Goal: Task Accomplishment & Management: Use online tool/utility

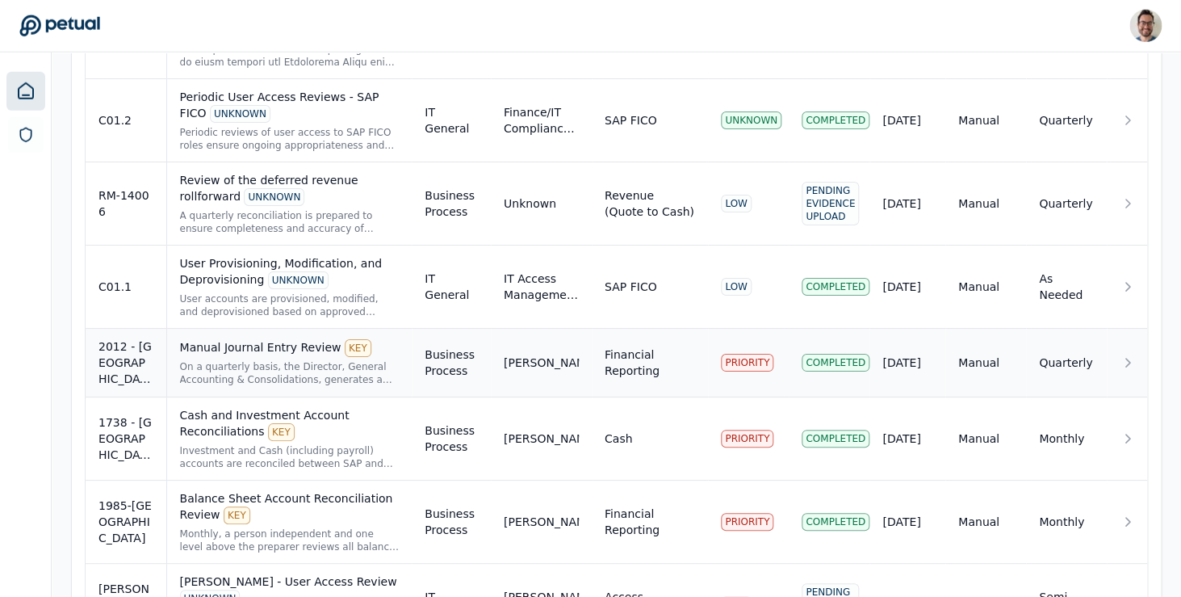
scroll to position [2232, 0]
click at [246, 359] on div "On a quarterly basis, the Director, General Accounting & Consolidations, genera…" at bounding box center [290, 372] width 220 height 26
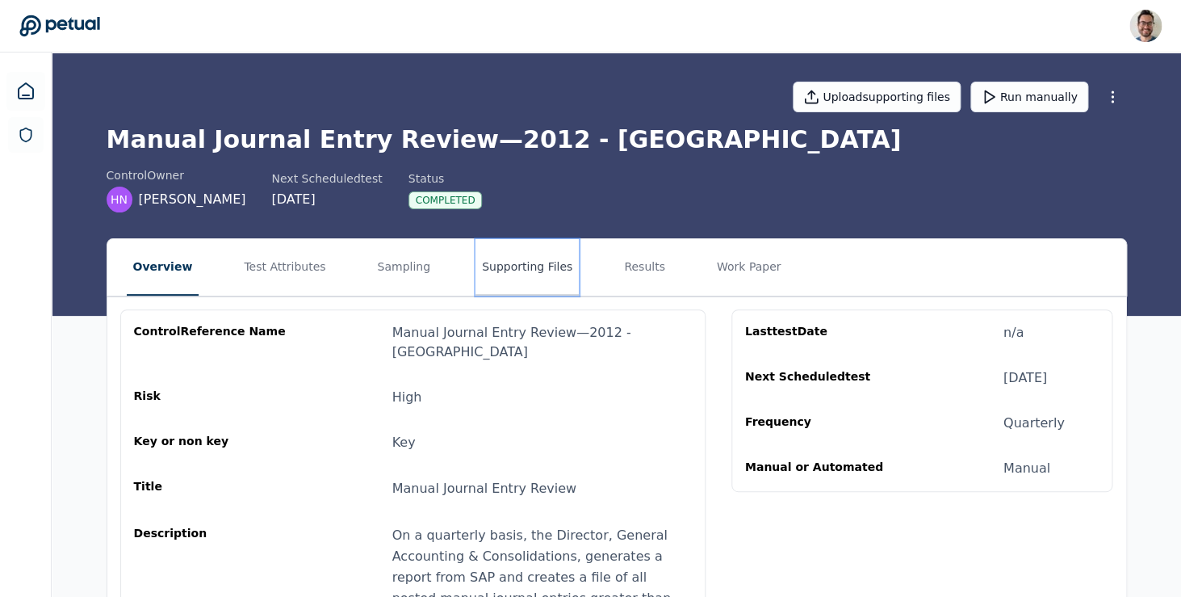
click at [522, 271] on button "Supporting Files" at bounding box center [527, 267] width 103 height 57
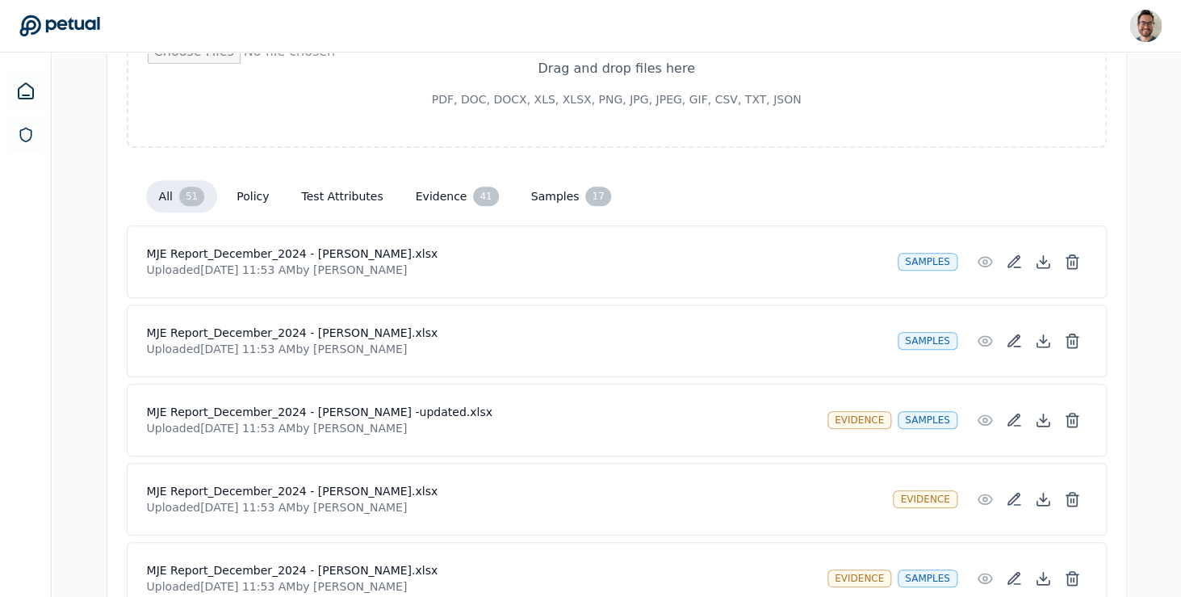
scroll to position [301, 0]
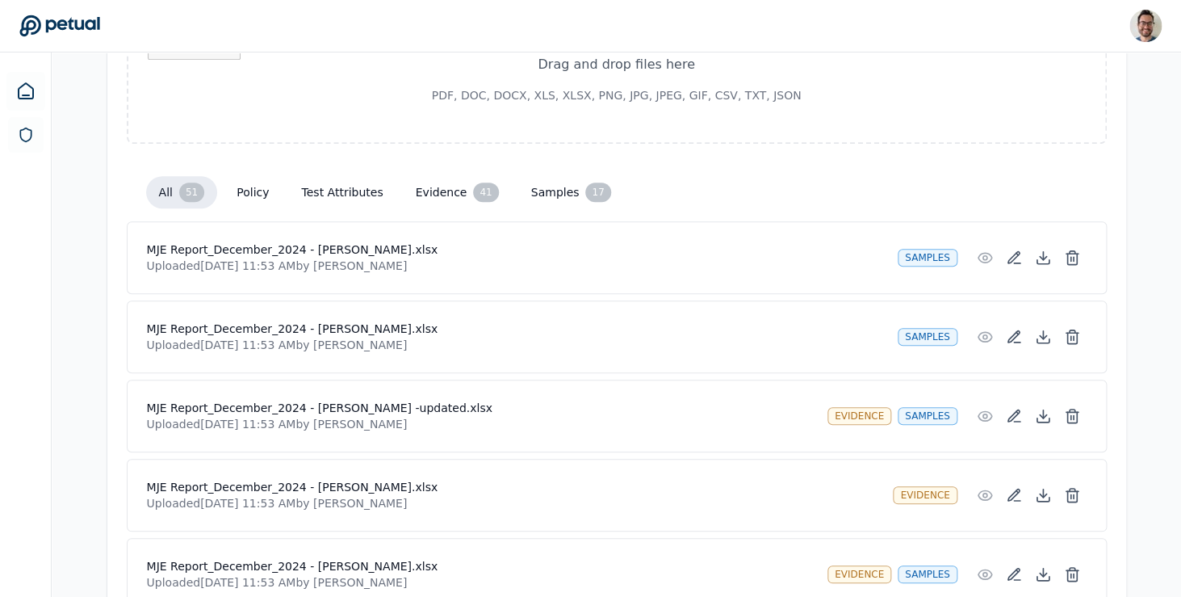
click at [445, 251] on h4 "MJE Report_December_2024 - [PERSON_NAME].xlsx" at bounding box center [516, 249] width 738 height 16
click at [1037, 260] on icon at bounding box center [1043, 262] width 12 height 4
click at [1048, 336] on icon at bounding box center [1043, 337] width 16 height 16
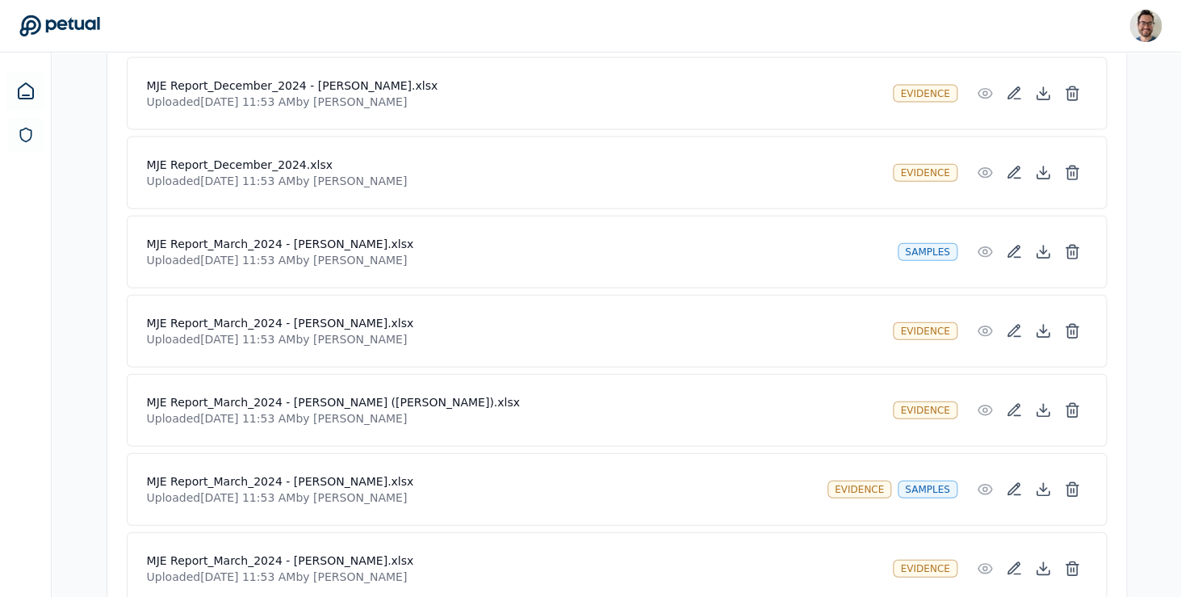
scroll to position [1335, 0]
click at [1045, 176] on icon at bounding box center [1043, 174] width 16 height 16
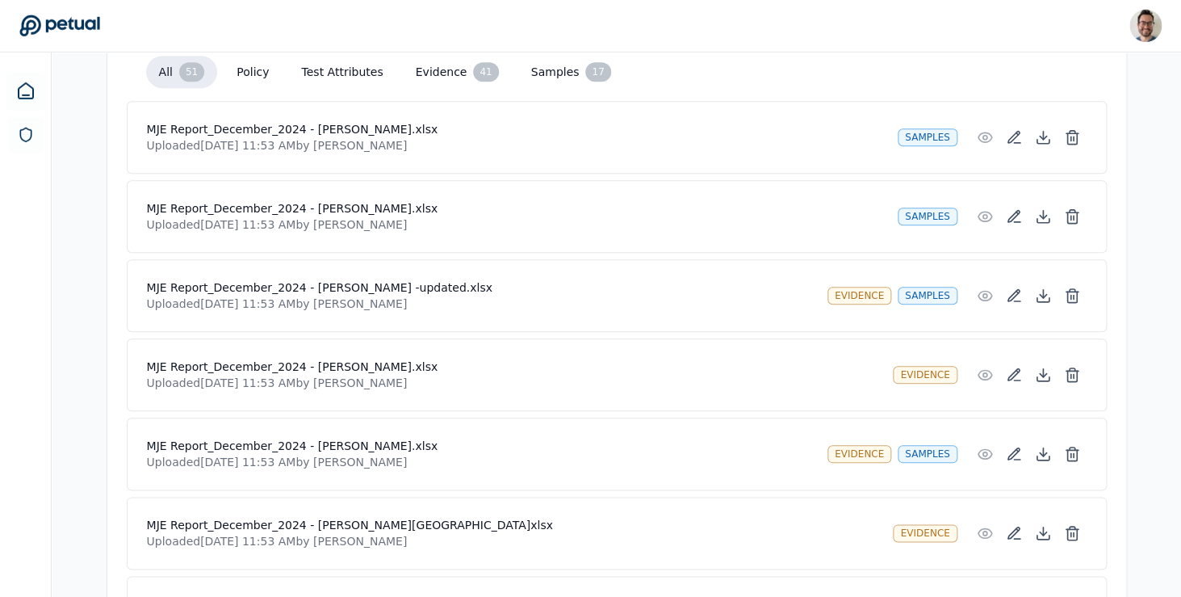
scroll to position [423, 0]
click at [1051, 137] on button at bounding box center [1043, 135] width 29 height 29
click at [1041, 212] on icon at bounding box center [1043, 215] width 16 height 16
click at [1045, 300] on icon at bounding box center [1043, 298] width 12 height 4
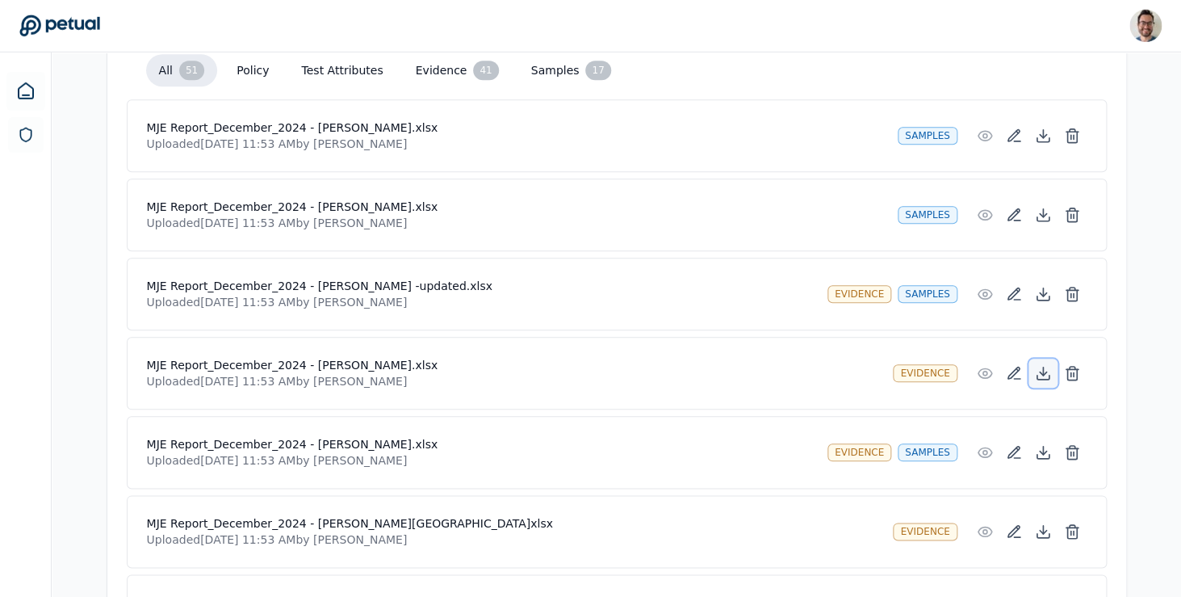
click at [1044, 379] on icon at bounding box center [1043, 373] width 16 height 16
click at [1046, 457] on icon at bounding box center [1043, 452] width 16 height 16
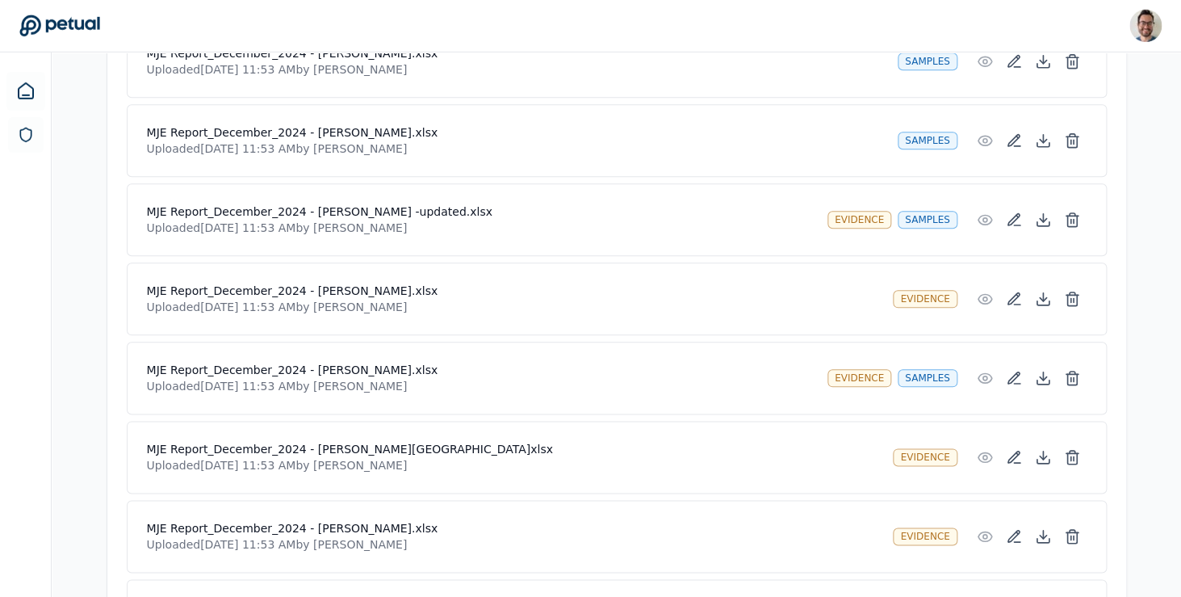
scroll to position [525, 0]
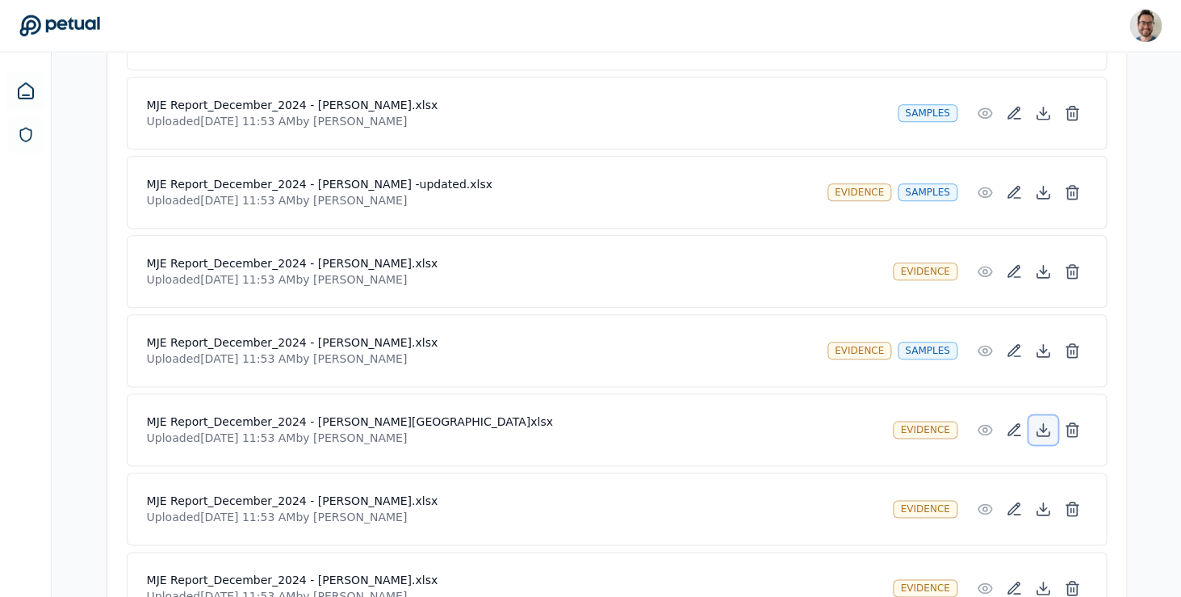
click at [1044, 428] on icon at bounding box center [1043, 429] width 16 height 16
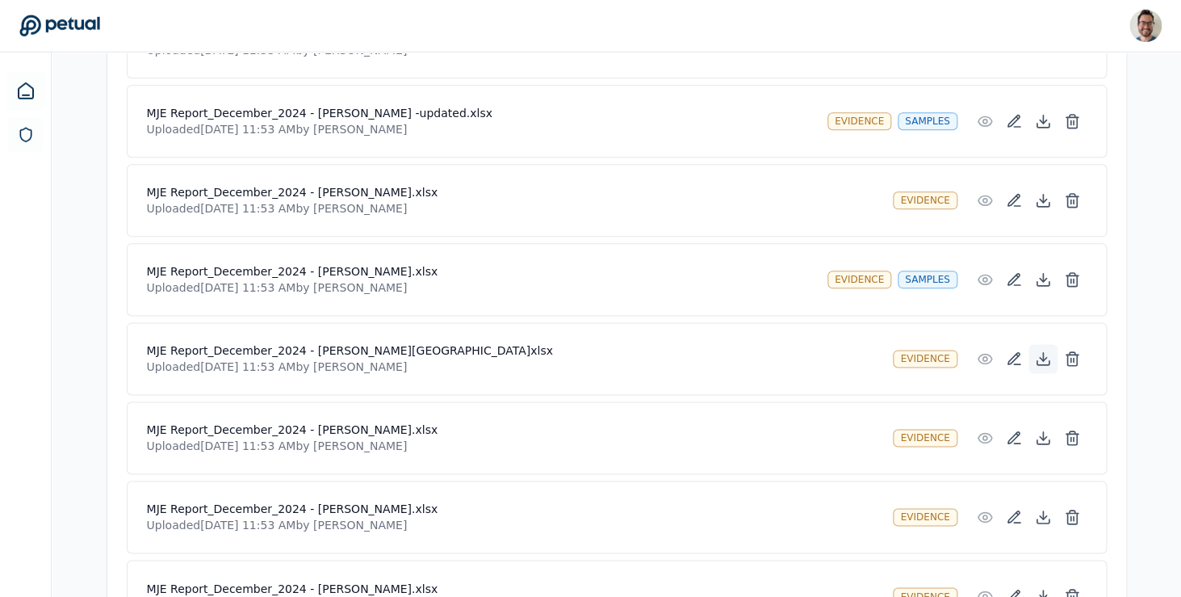
scroll to position [611, 0]
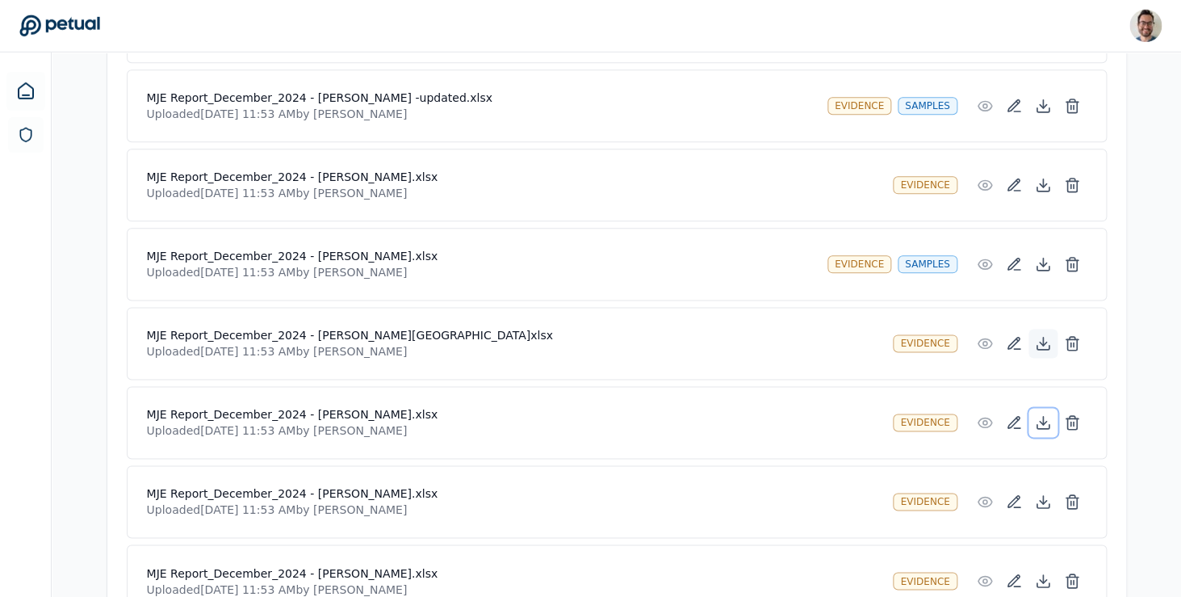
click at [1044, 428] on icon at bounding box center [1043, 427] width 12 height 4
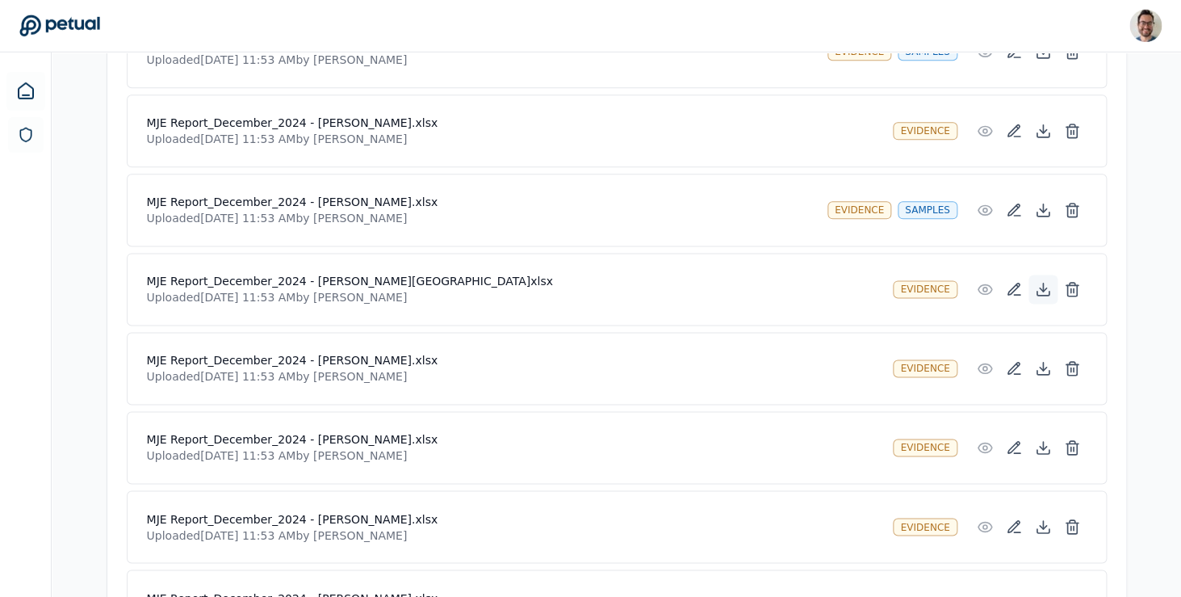
scroll to position [682, 0]
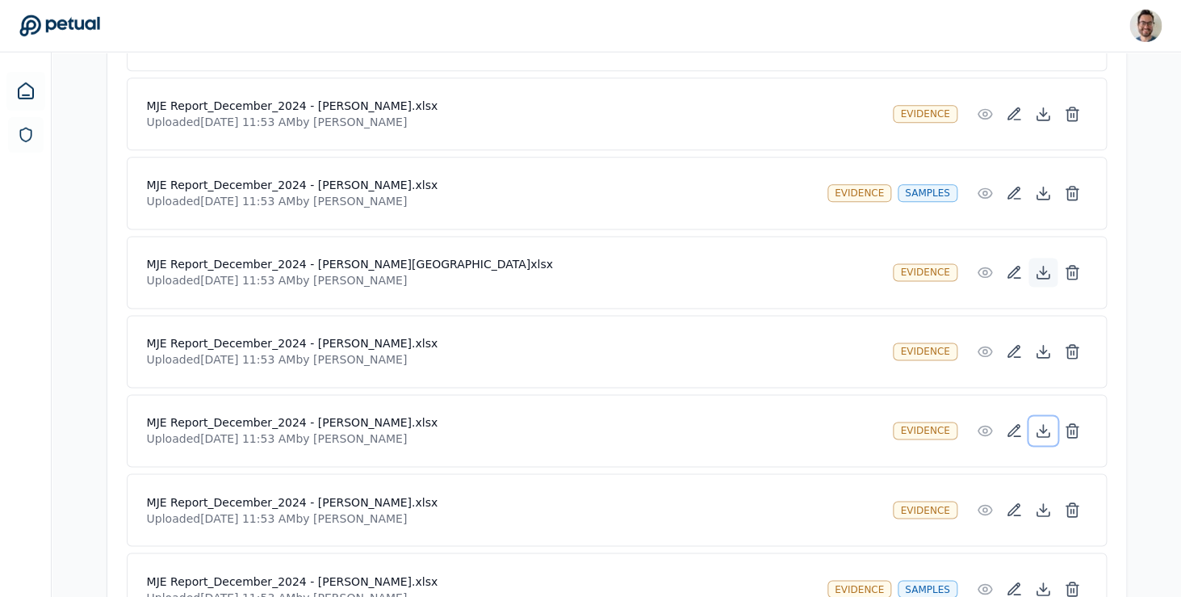
click at [1044, 428] on icon at bounding box center [1043, 430] width 16 height 16
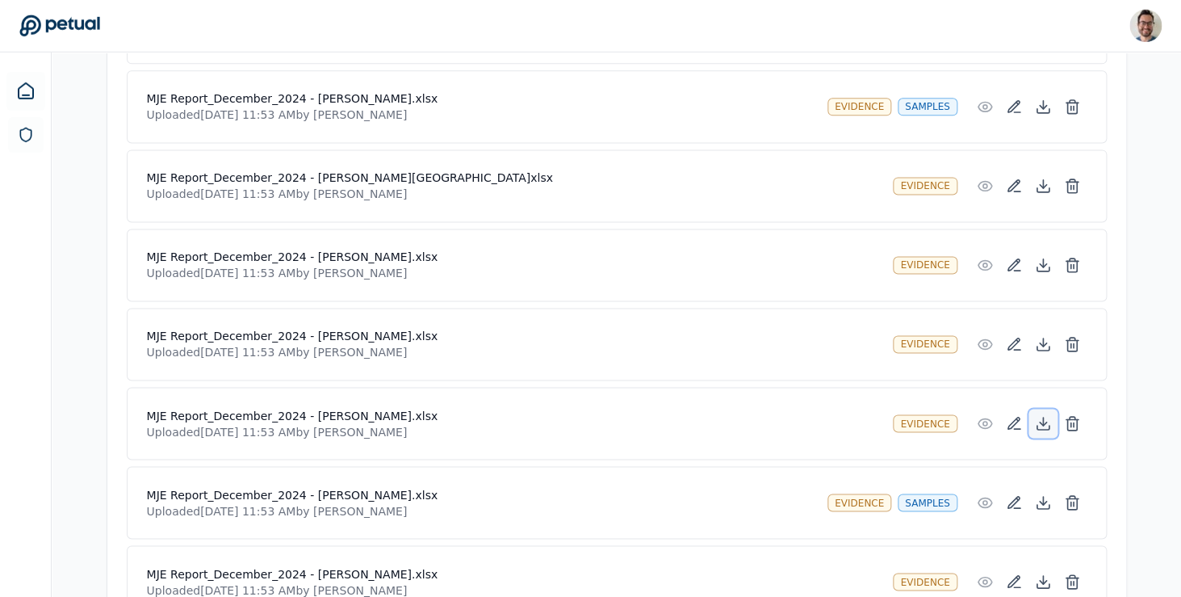
click at [1046, 428] on icon at bounding box center [1043, 424] width 16 height 16
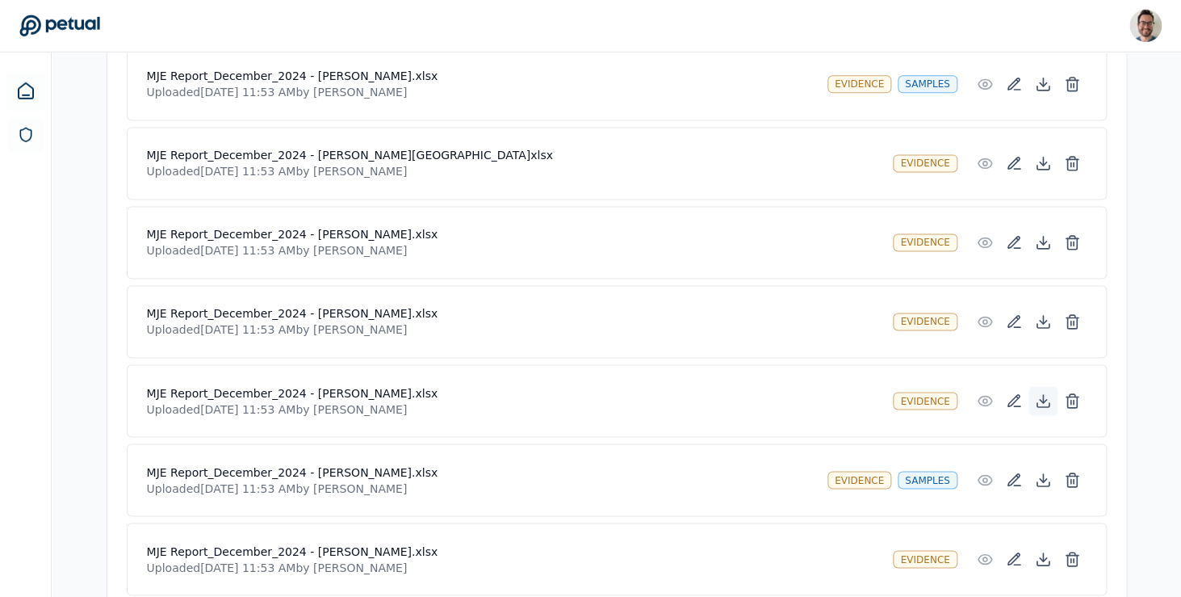
scroll to position [839, 0]
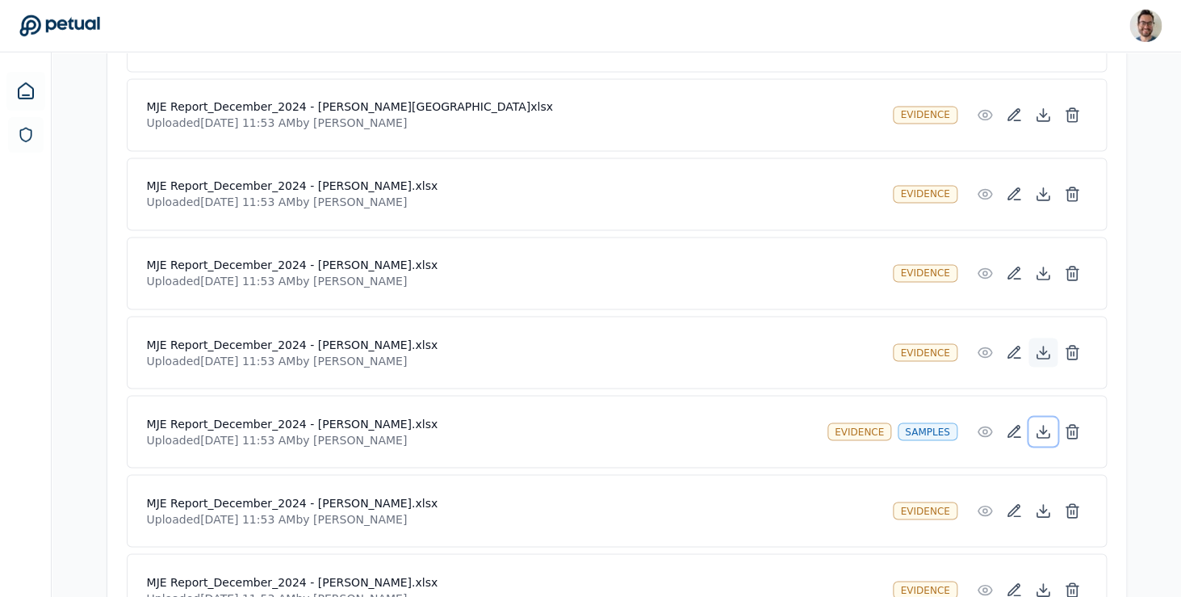
click at [1046, 427] on icon at bounding box center [1043, 432] width 16 height 16
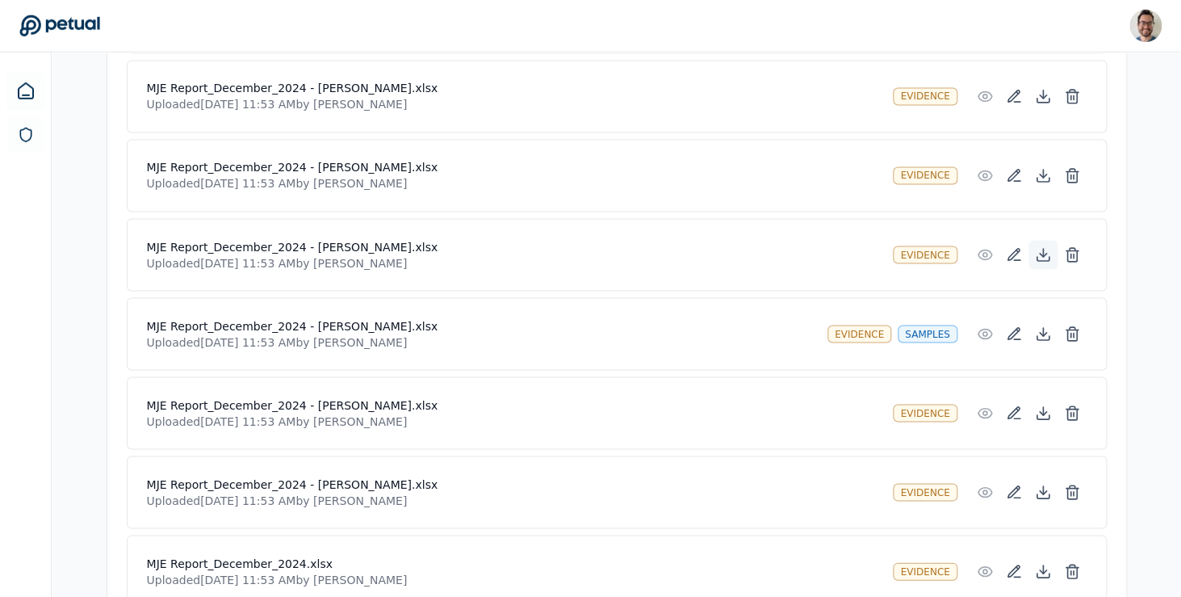
scroll to position [942, 0]
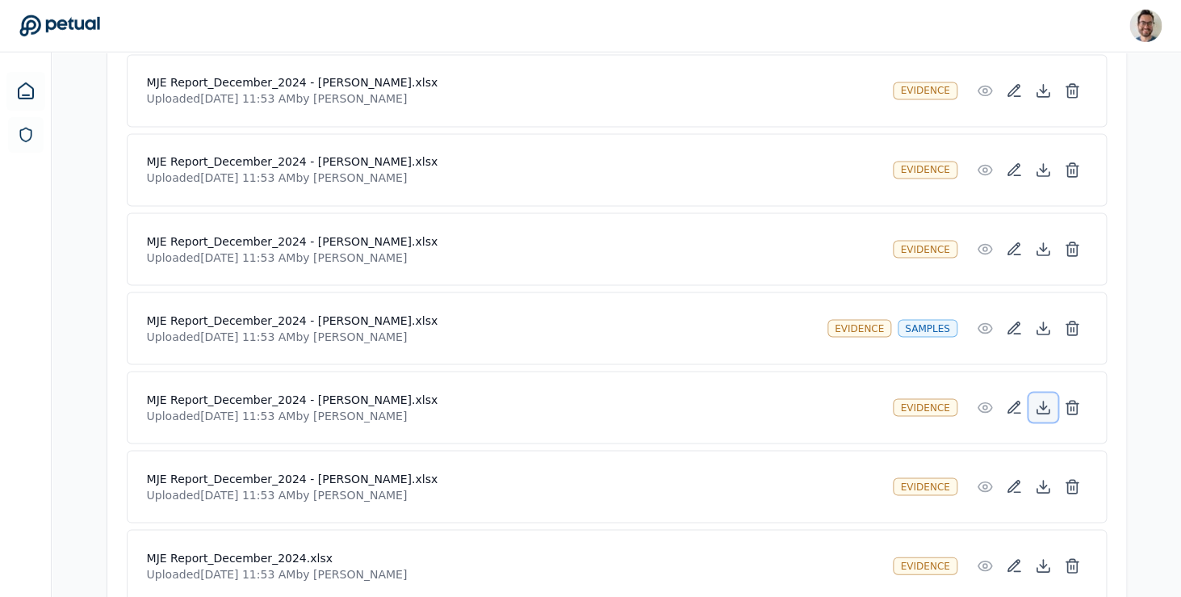
click at [1046, 412] on icon at bounding box center [1043, 408] width 16 height 16
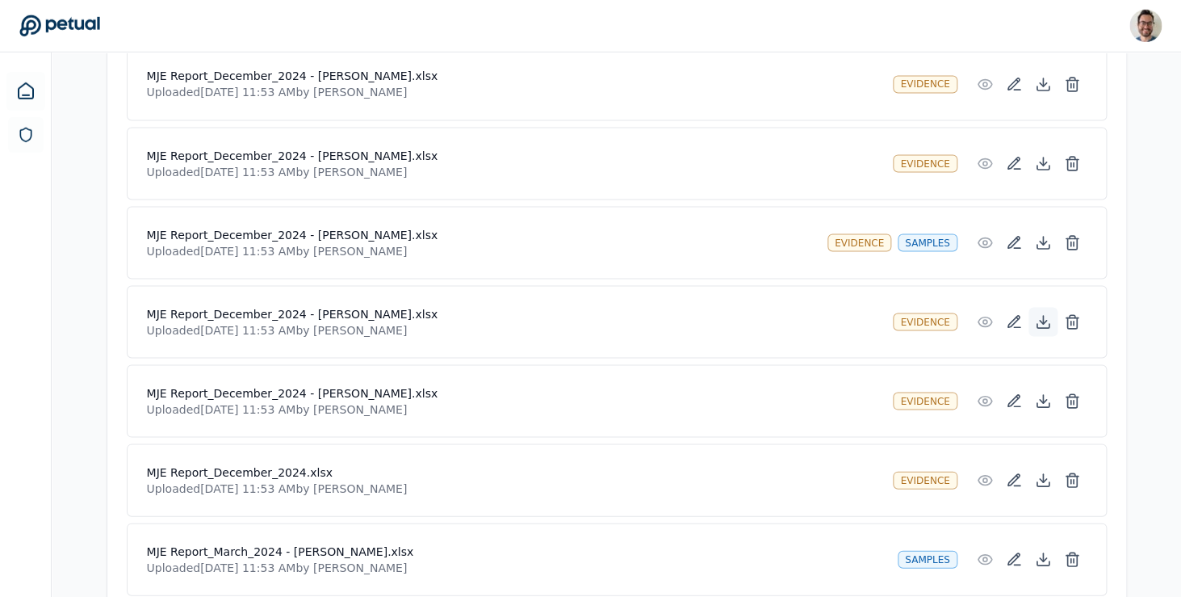
scroll to position [1031, 0]
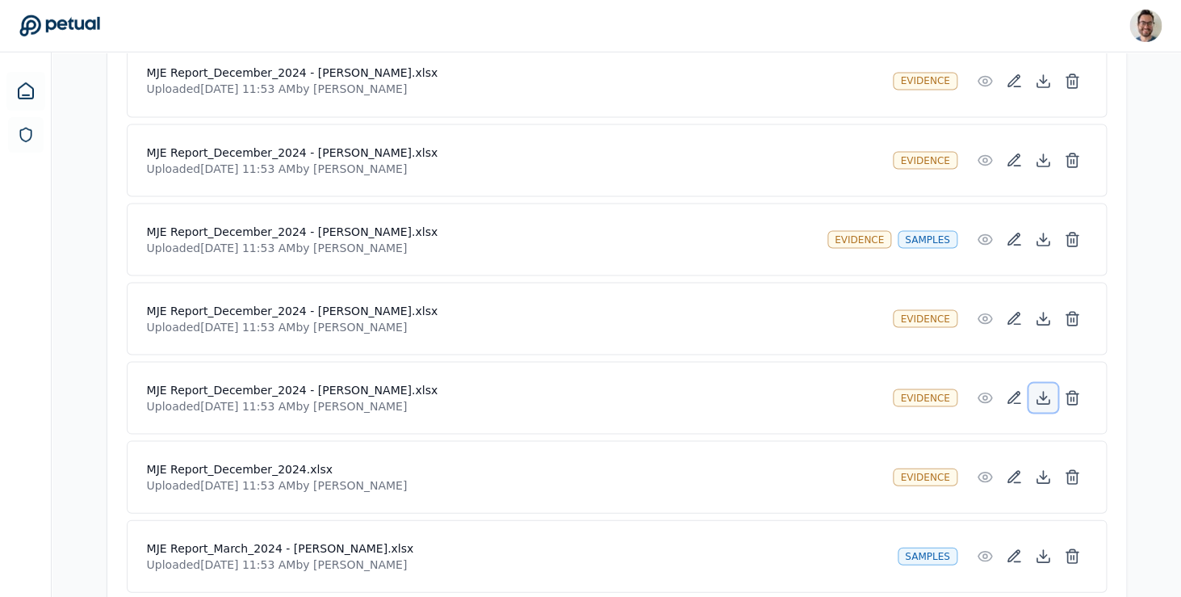
click at [1045, 404] on icon at bounding box center [1043, 402] width 12 height 4
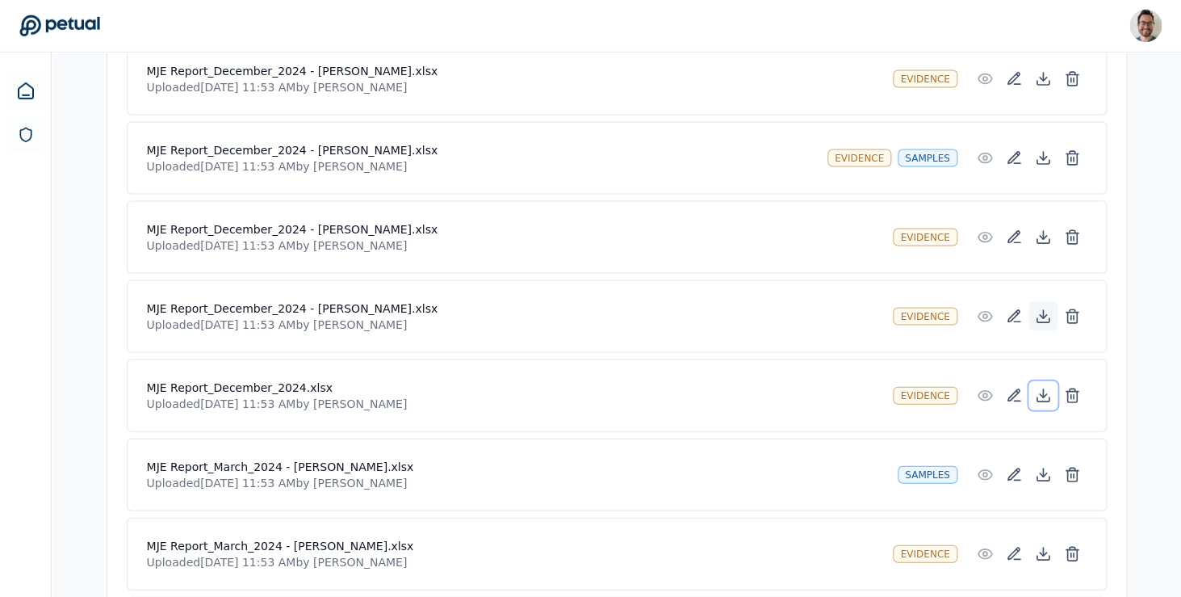
click at [1045, 404] on button at bounding box center [1043, 395] width 29 height 29
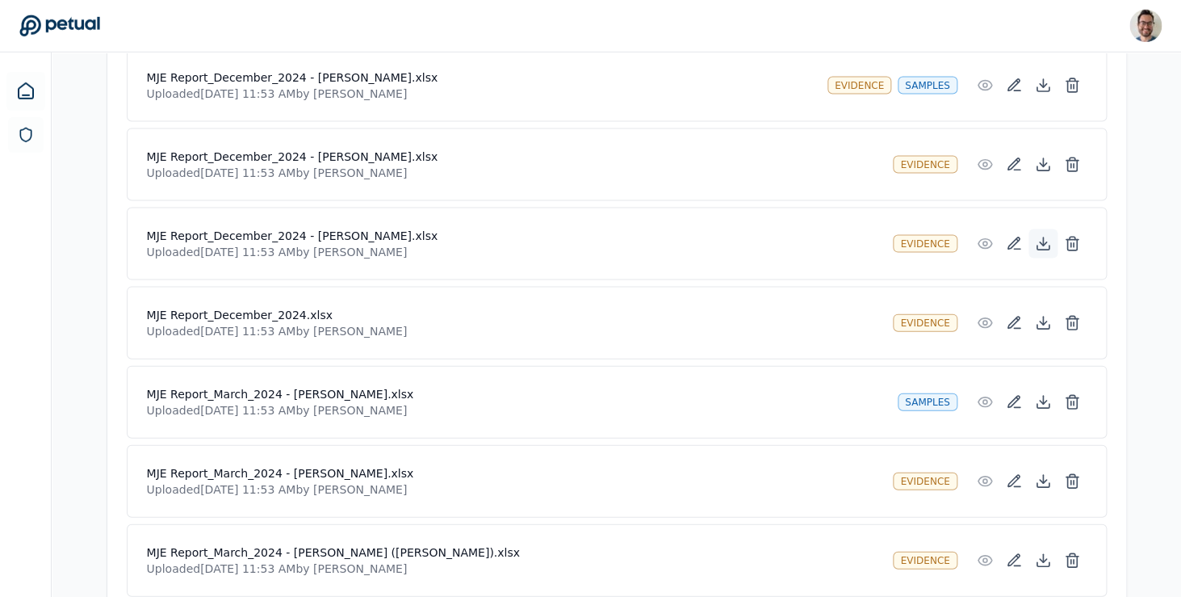
scroll to position [1192, 0]
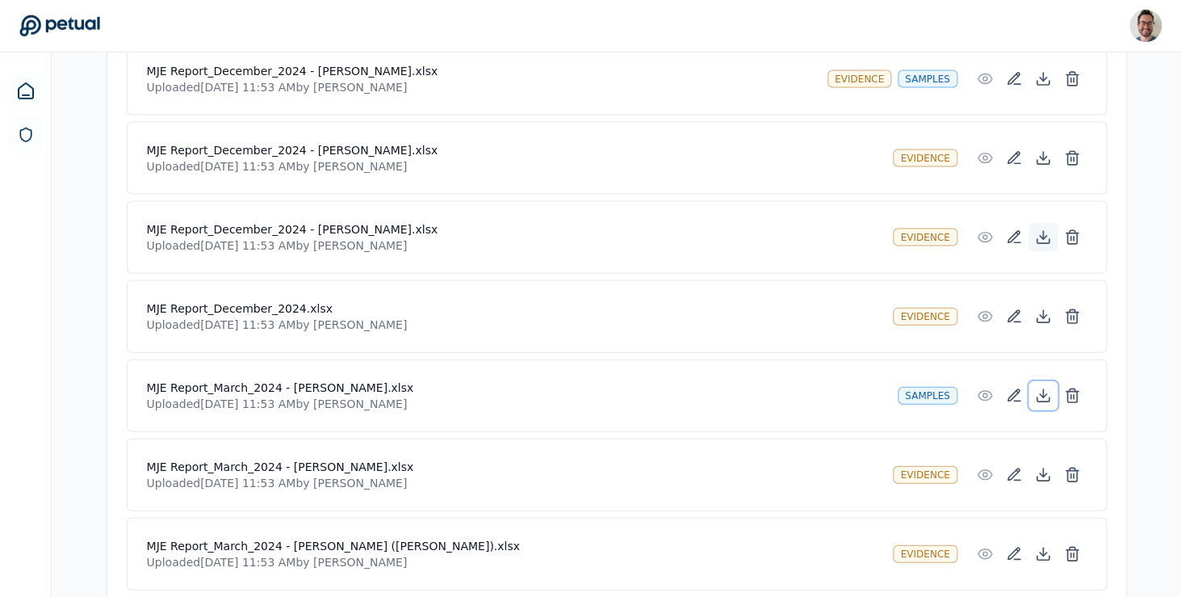
click at [1045, 404] on button at bounding box center [1043, 395] width 29 height 29
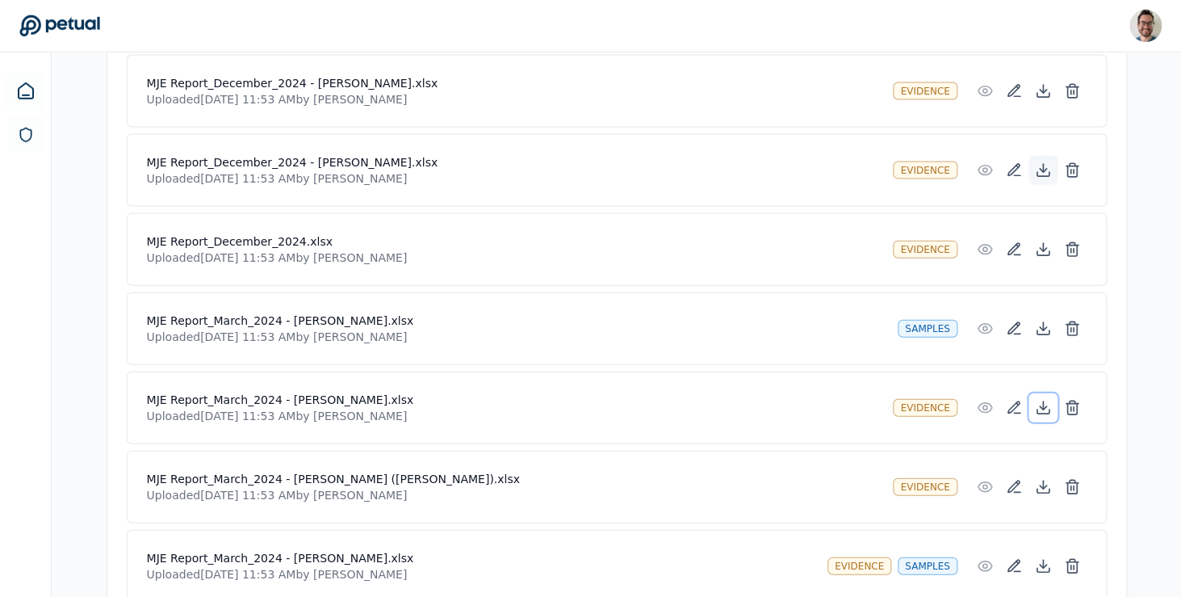
click at [1045, 404] on icon at bounding box center [1043, 408] width 16 height 16
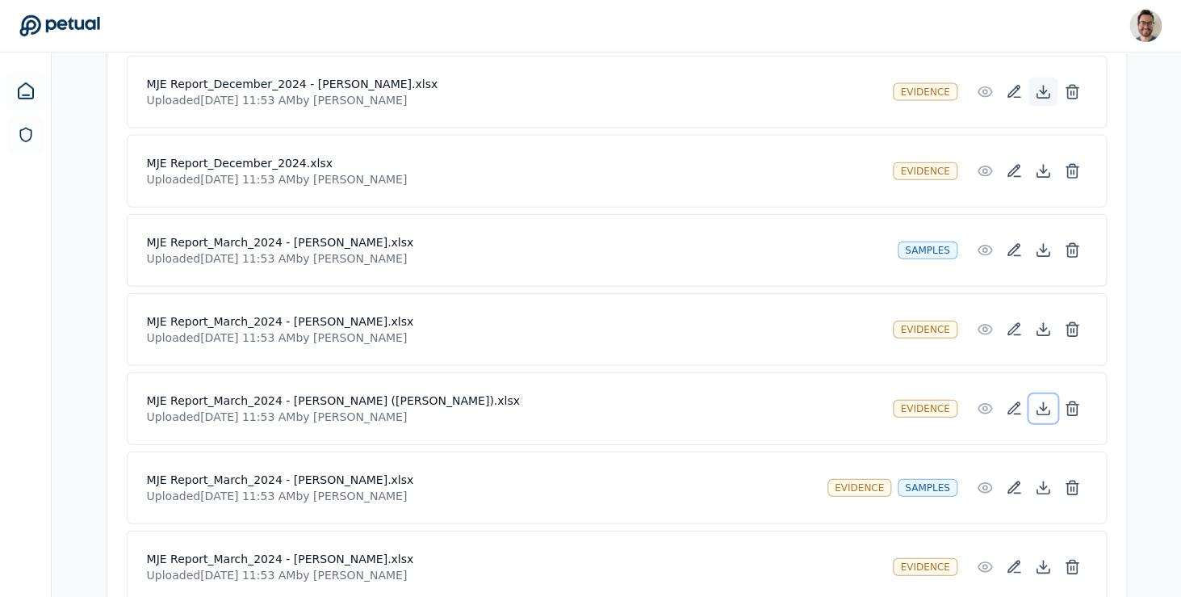
click at [1045, 404] on icon at bounding box center [1043, 408] width 16 height 16
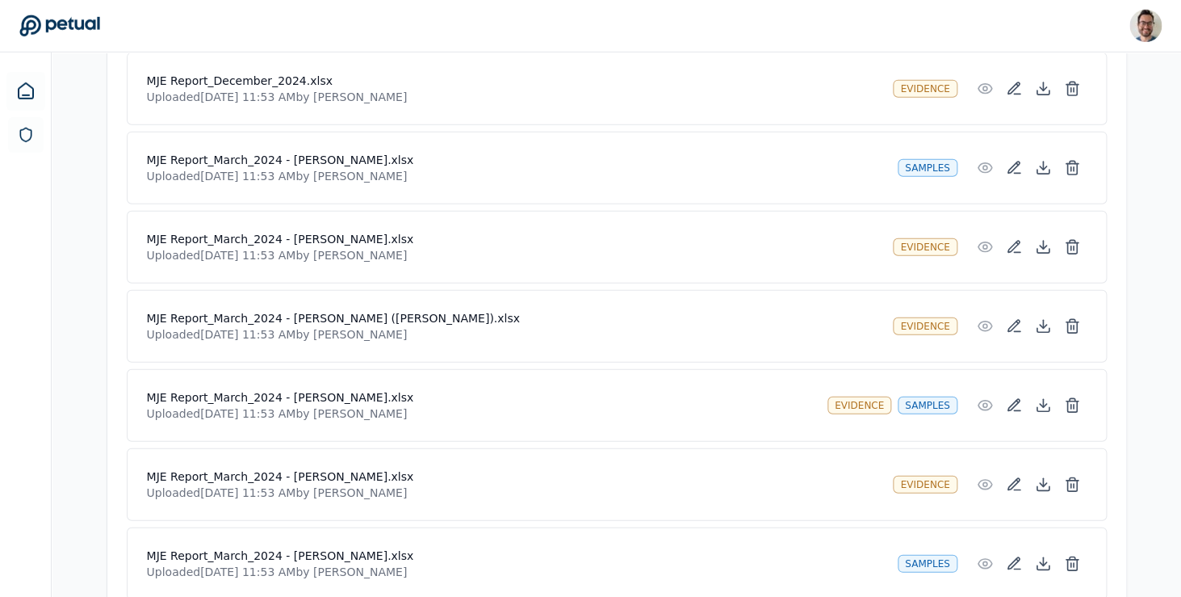
scroll to position [1437, 0]
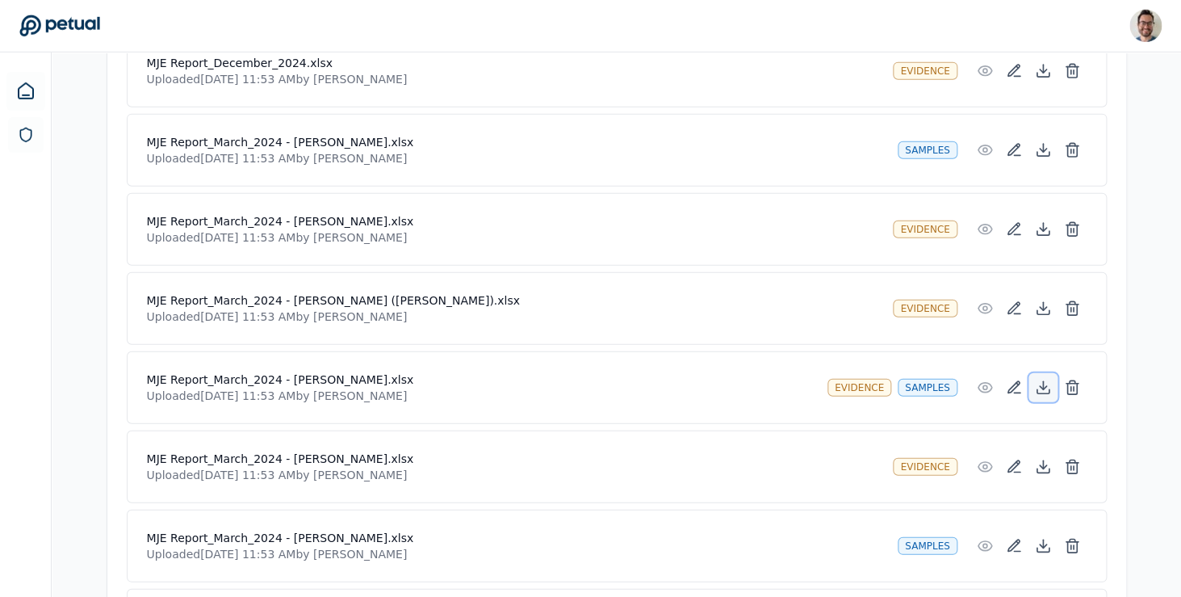
click at [1043, 392] on icon at bounding box center [1043, 387] width 16 height 16
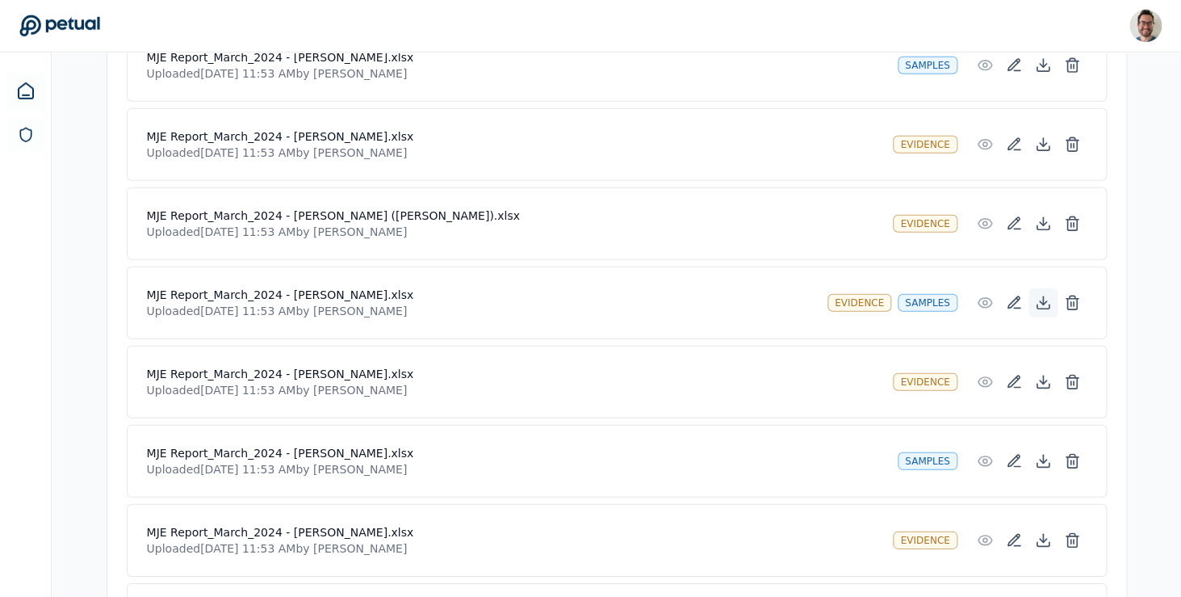
scroll to position [1529, 0]
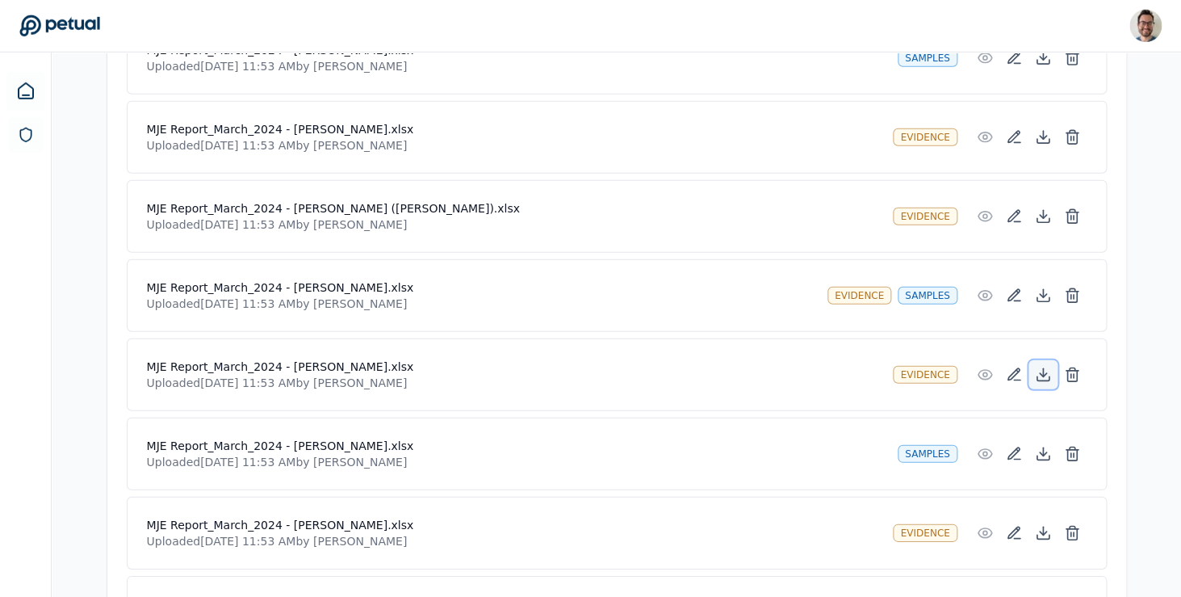
click at [1044, 376] on icon at bounding box center [1043, 375] width 16 height 16
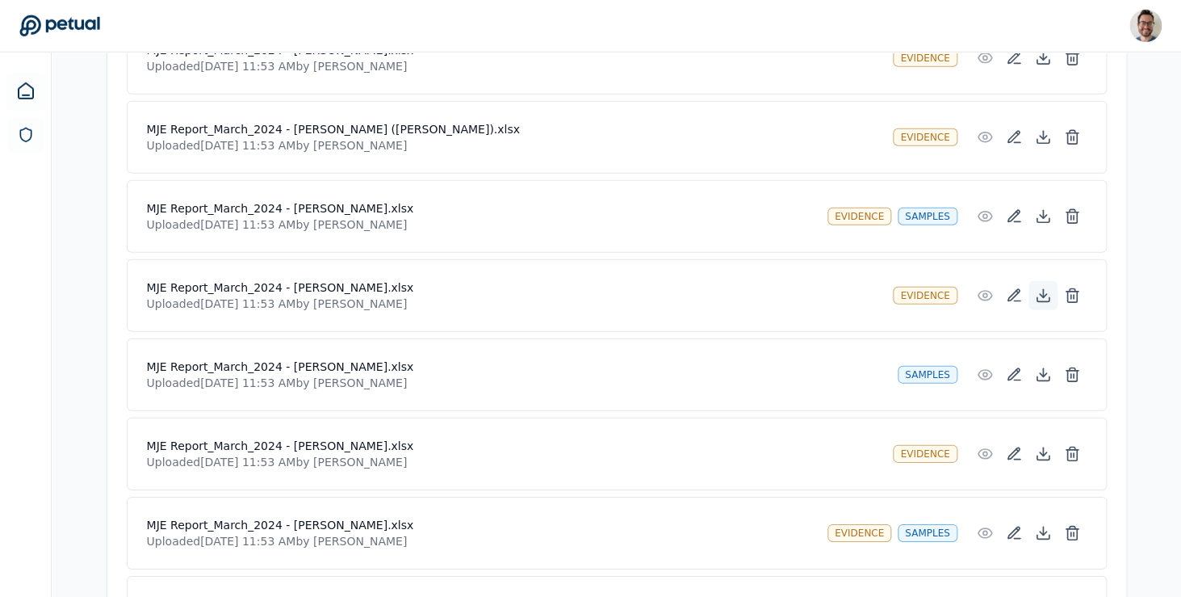
scroll to position [1617, 0]
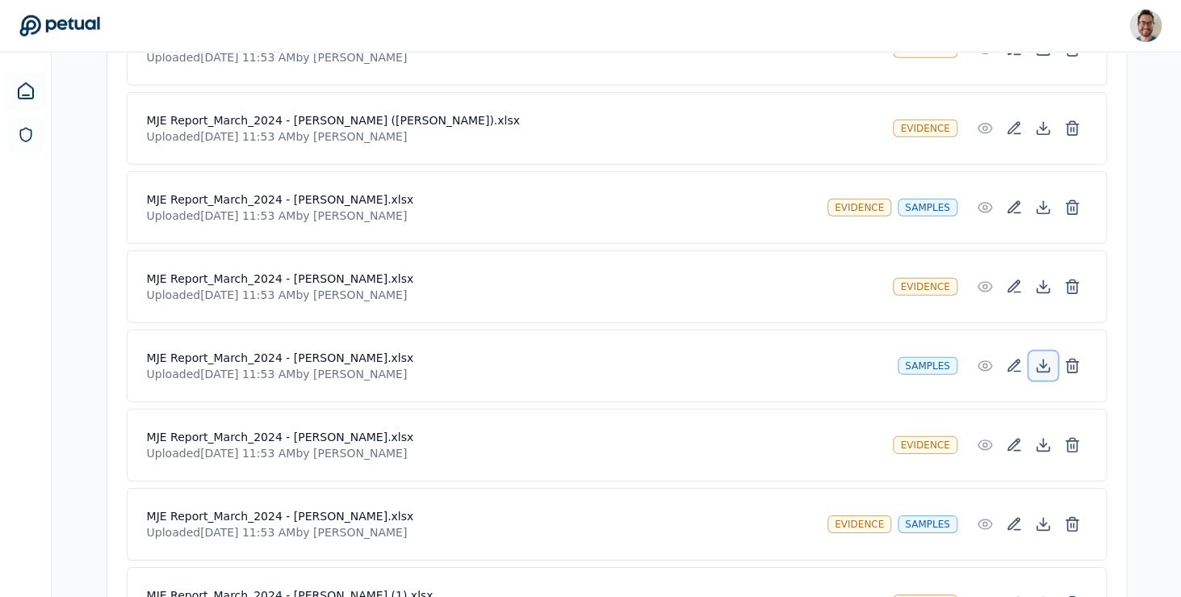
click at [1044, 367] on icon at bounding box center [1042, 365] width 6 height 3
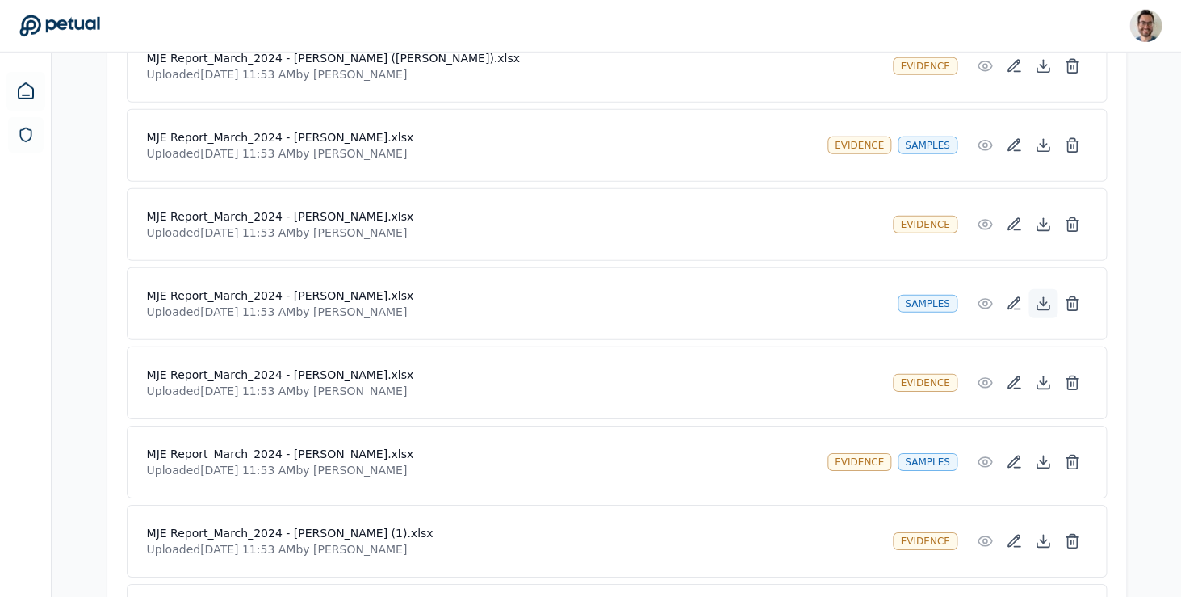
scroll to position [1702, 0]
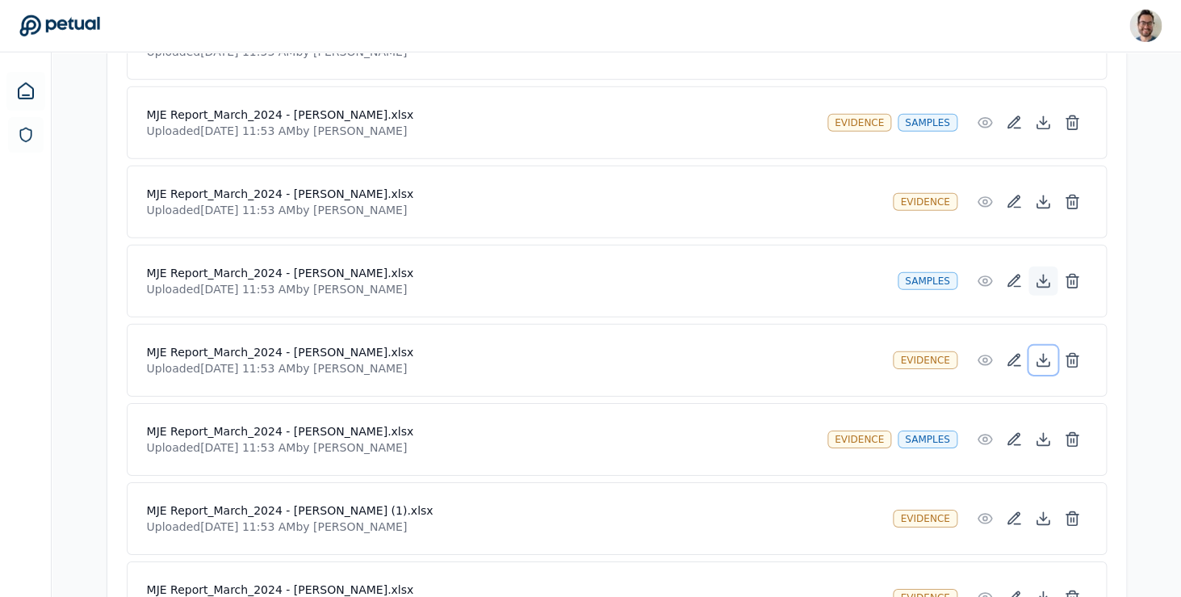
click at [1044, 367] on icon at bounding box center [1043, 365] width 12 height 4
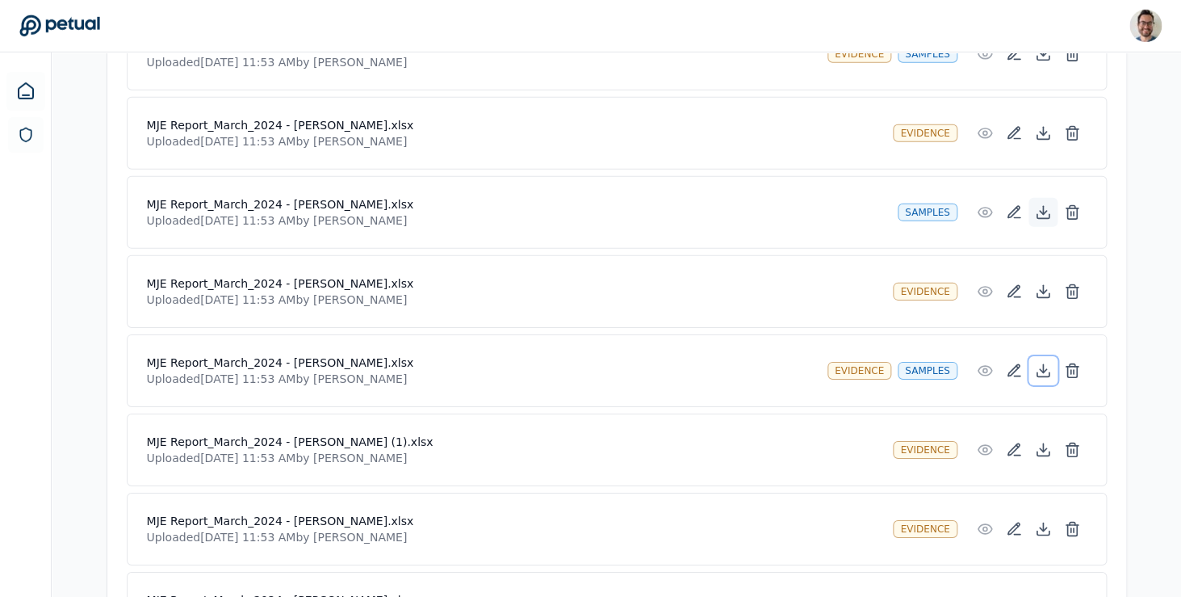
click at [1044, 367] on icon at bounding box center [1043, 371] width 16 height 16
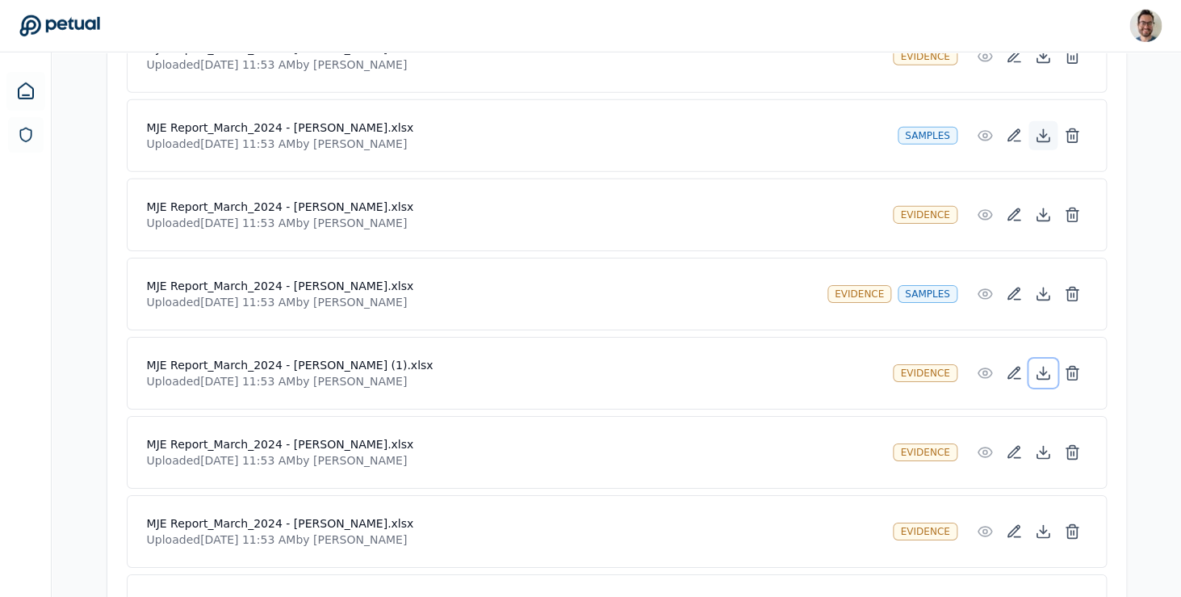
click at [1044, 367] on icon at bounding box center [1043, 373] width 16 height 16
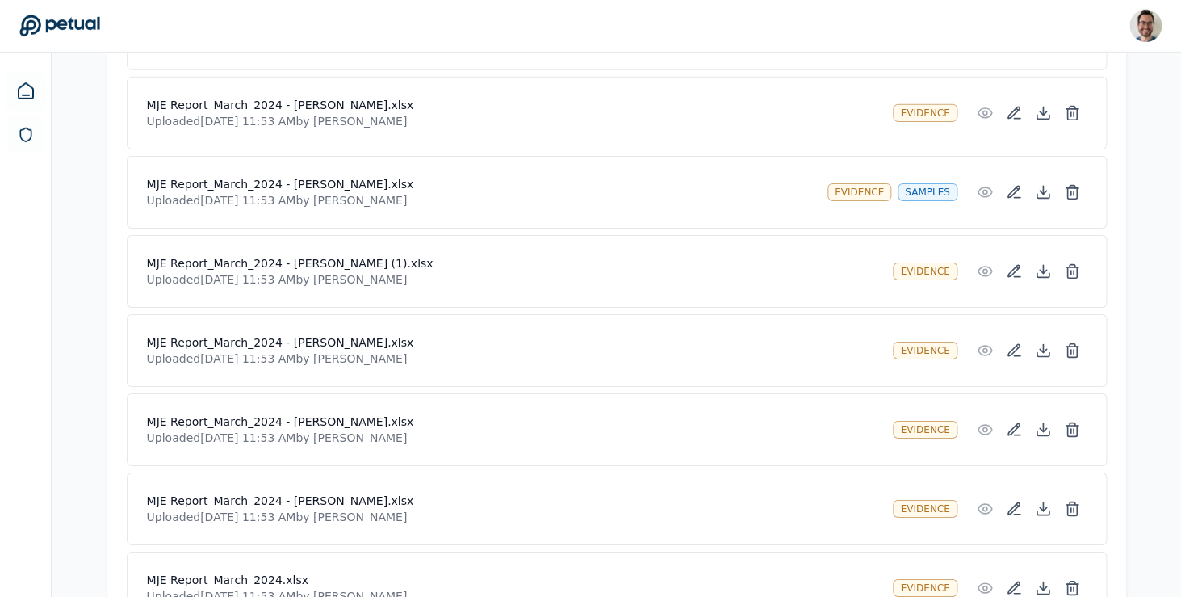
scroll to position [1935, 0]
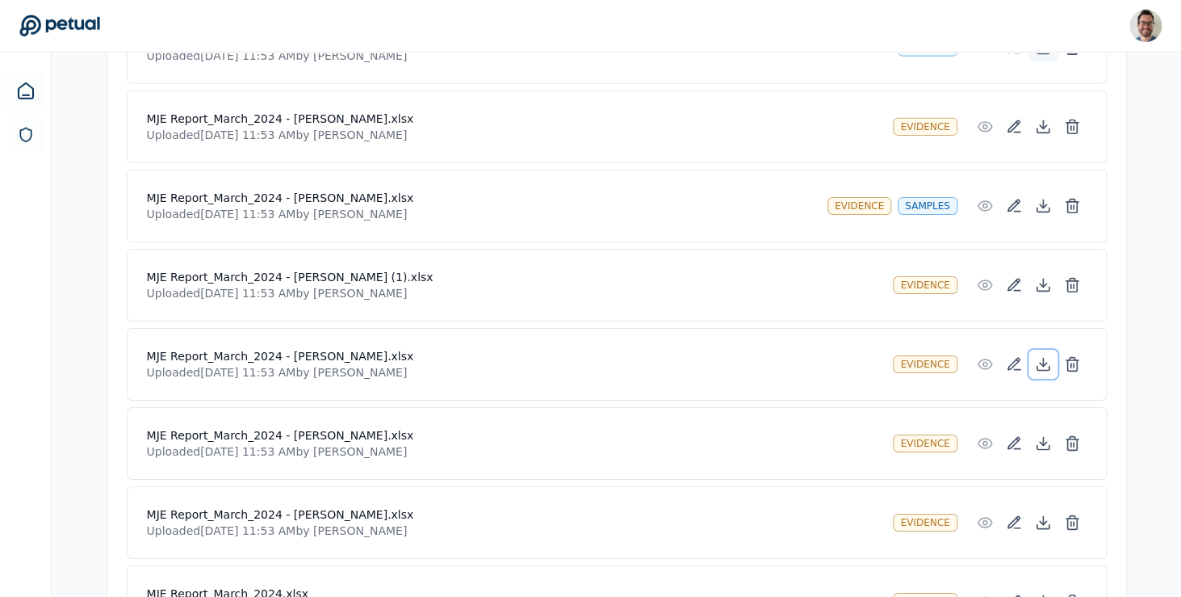
click at [1044, 367] on icon at bounding box center [1043, 364] width 16 height 16
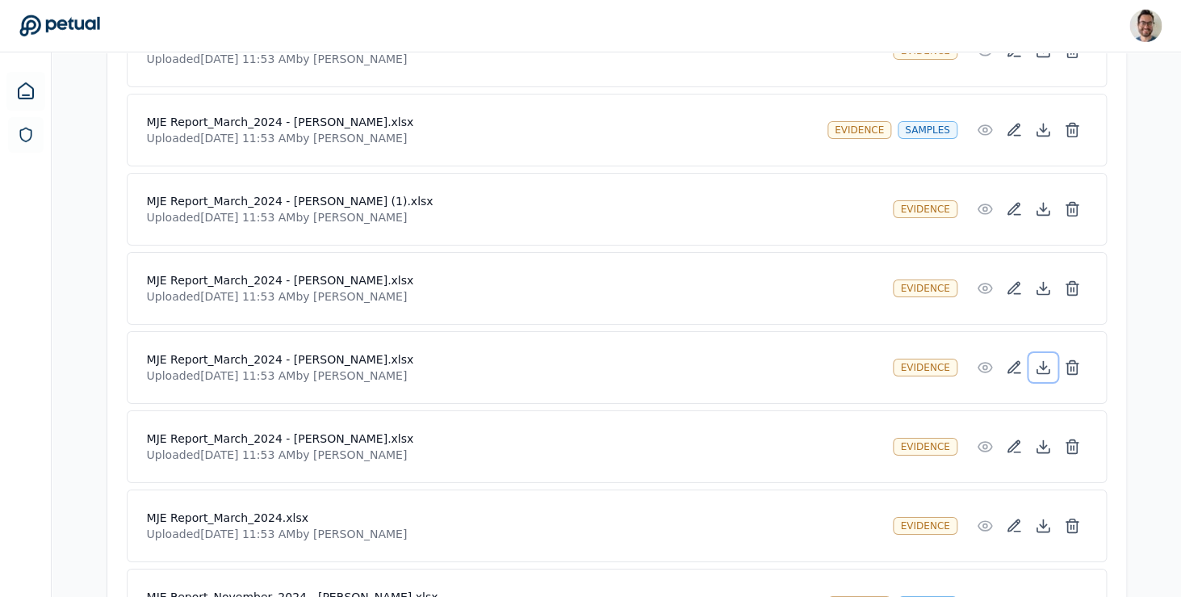
click at [1044, 367] on icon at bounding box center [1043, 367] width 16 height 16
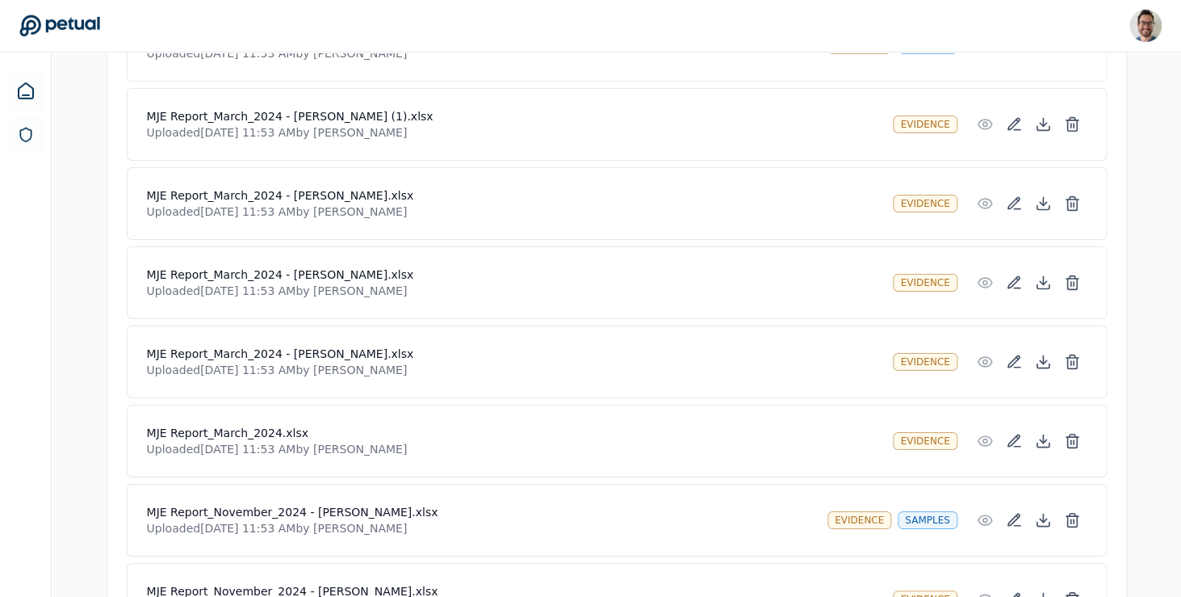
scroll to position [2112, 0]
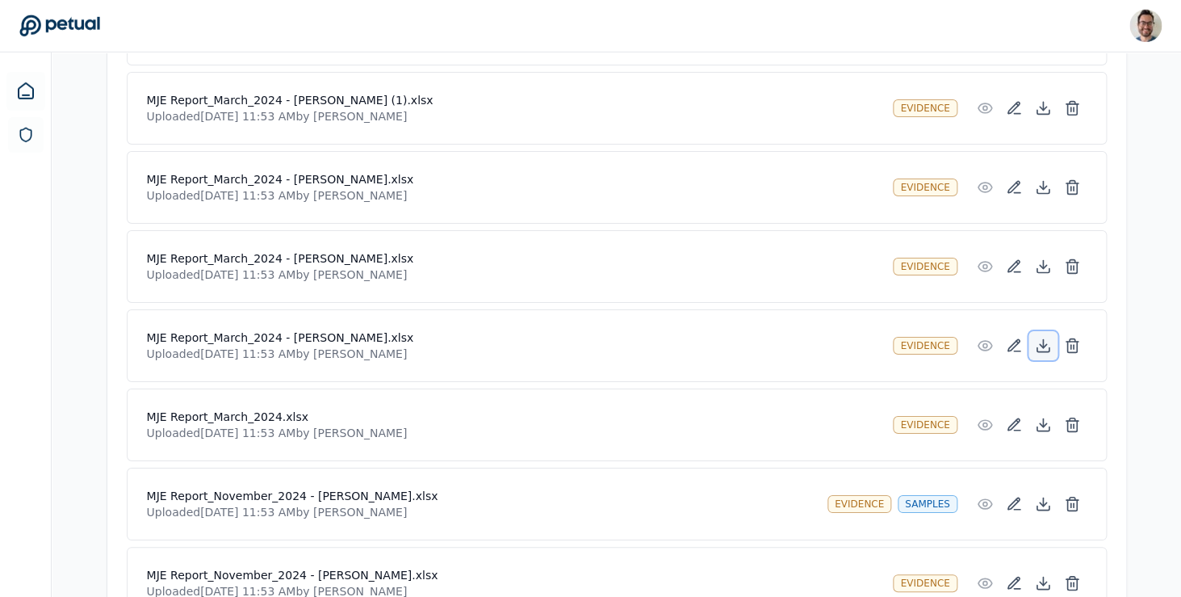
click at [1044, 354] on icon at bounding box center [1043, 345] width 16 height 16
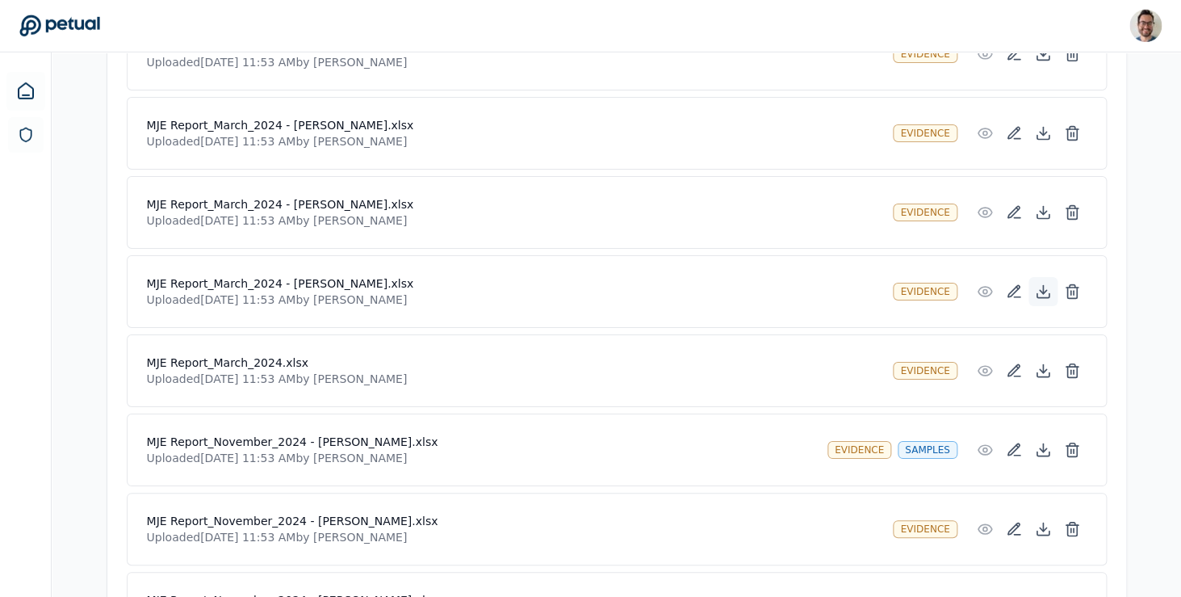
scroll to position [2176, 0]
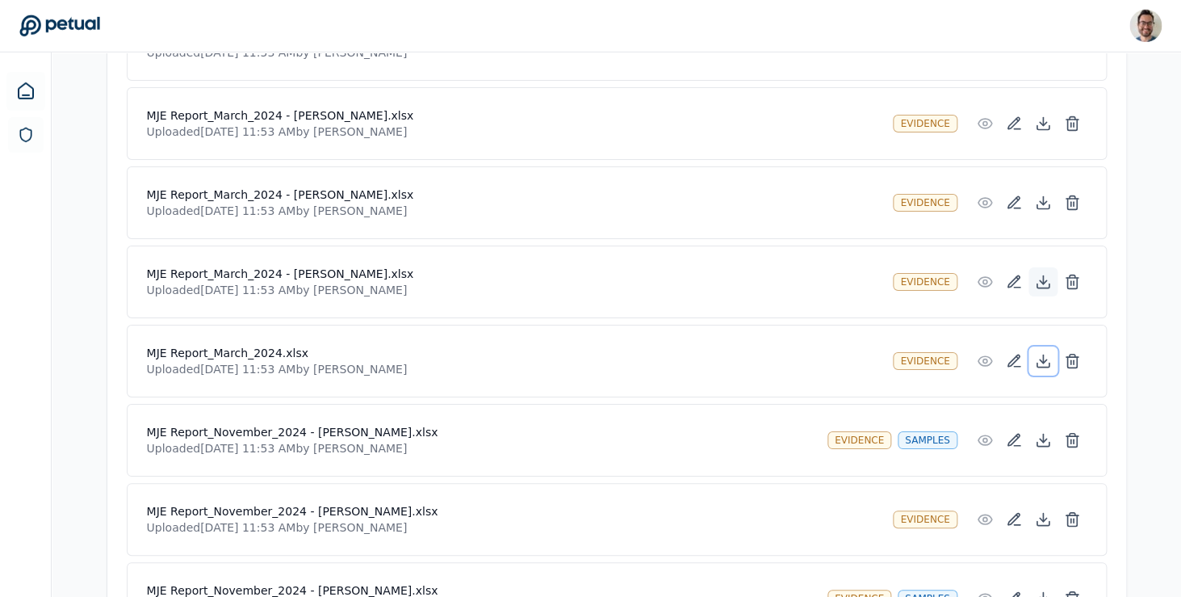
click at [1044, 354] on icon at bounding box center [1043, 361] width 16 height 16
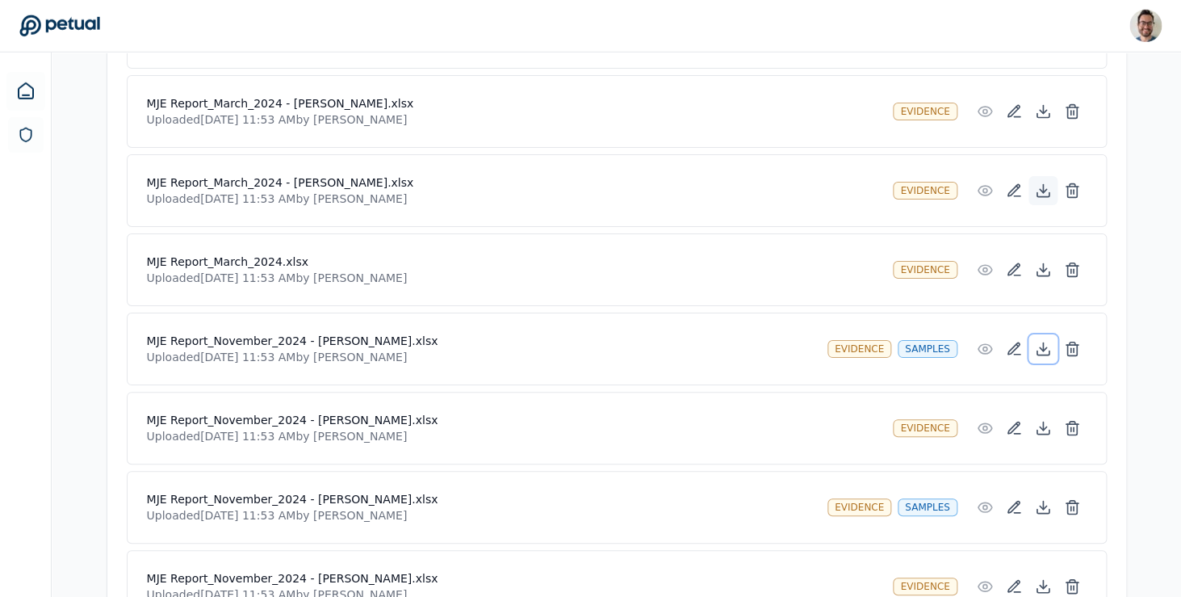
click at [1044, 354] on icon at bounding box center [1043, 349] width 16 height 16
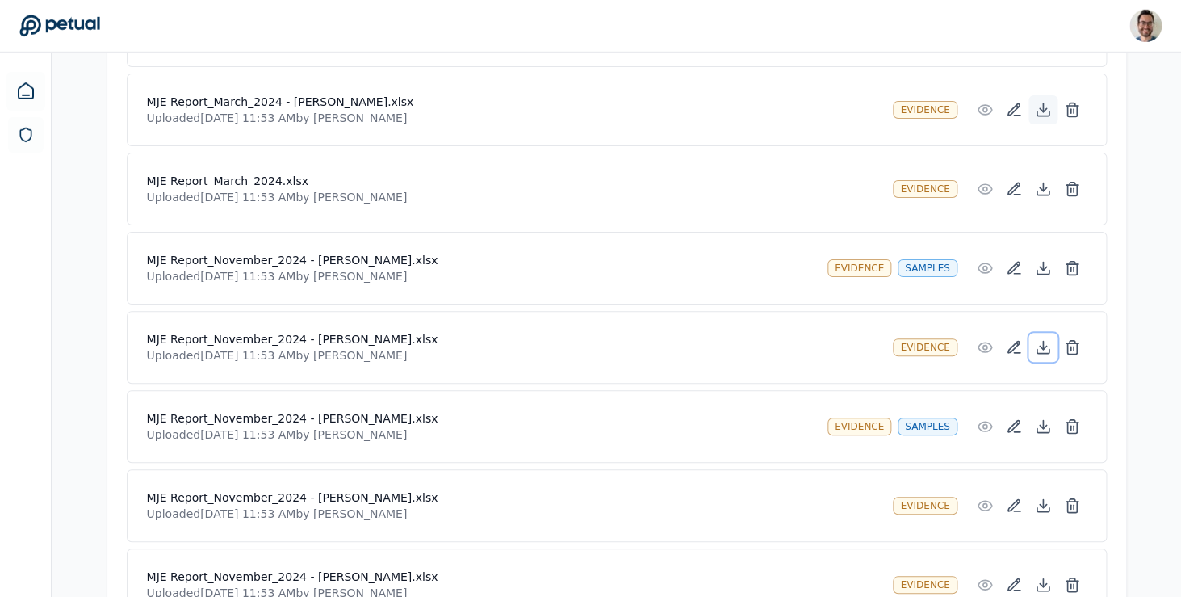
click at [1044, 354] on icon at bounding box center [1043, 352] width 12 height 4
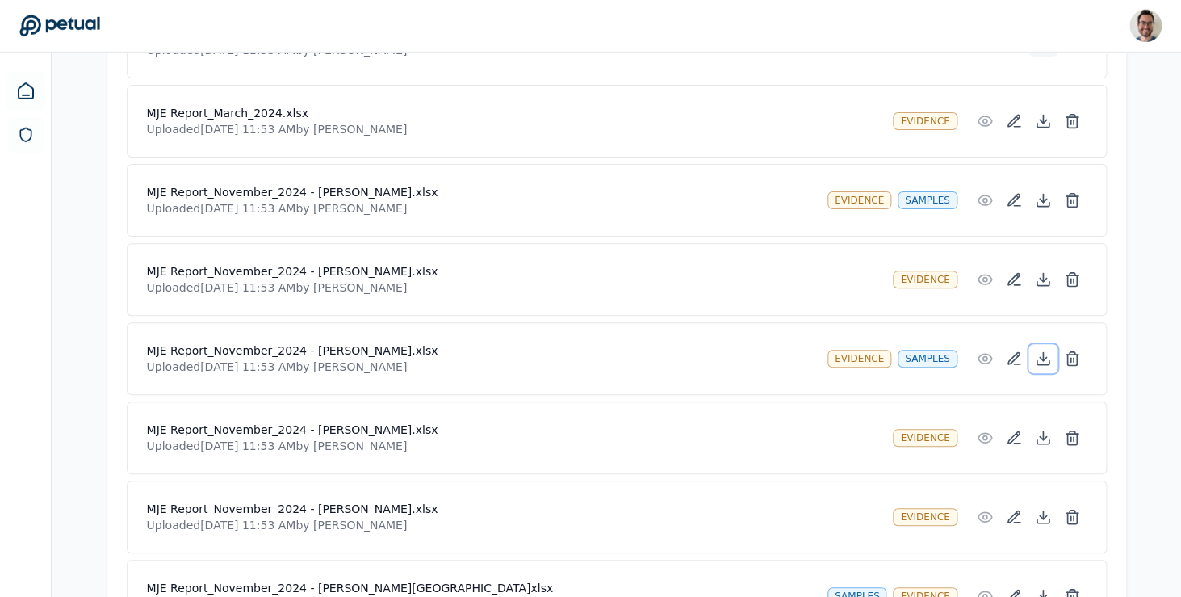
click at [1044, 354] on icon at bounding box center [1043, 358] width 16 height 16
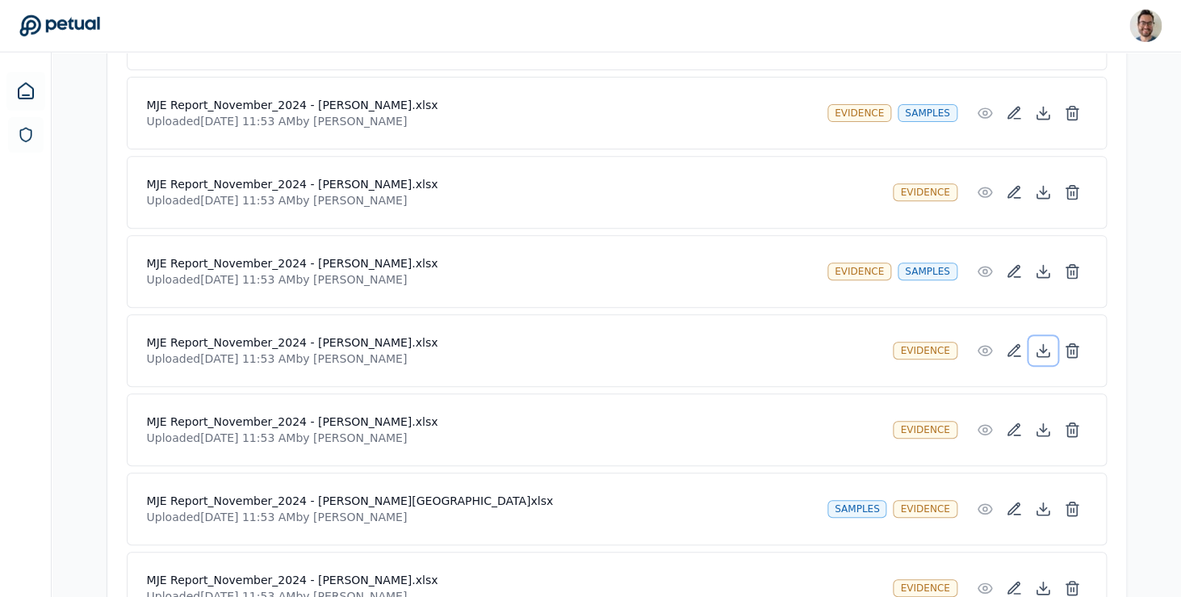
click at [1044, 354] on icon at bounding box center [1043, 350] width 16 height 16
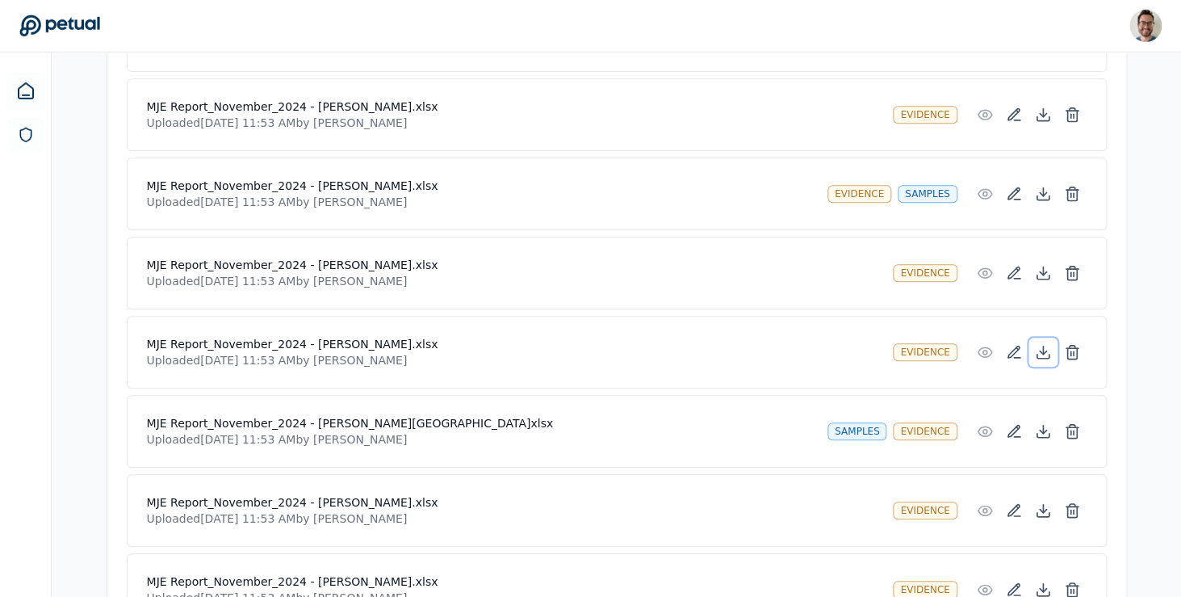
click at [1044, 354] on icon at bounding box center [1042, 351] width 6 height 3
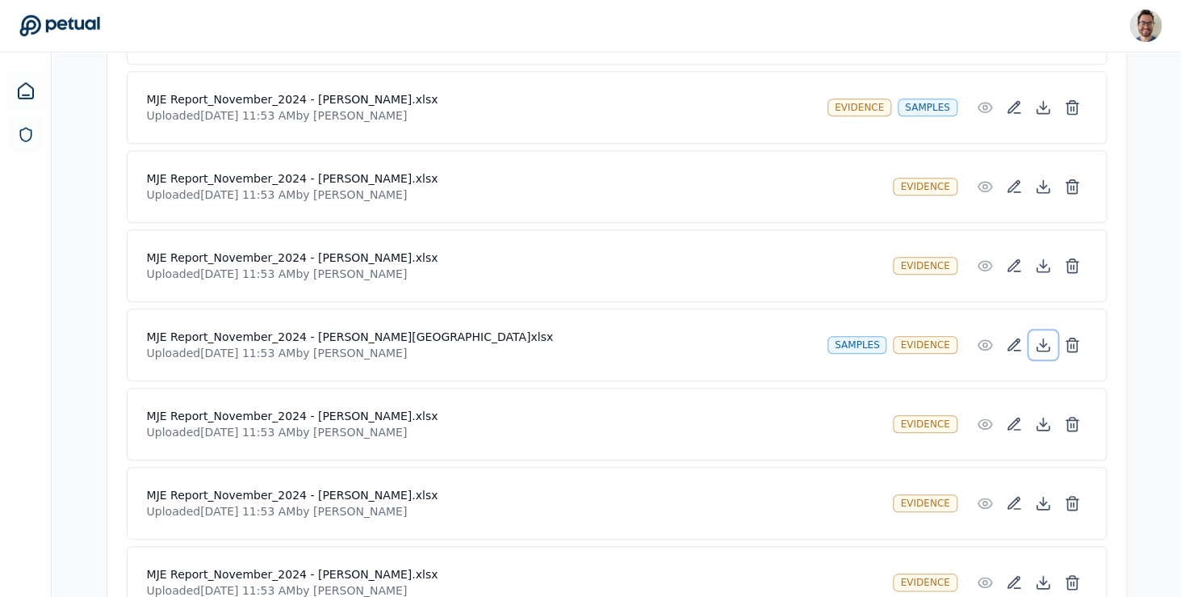
click at [1044, 354] on button at bounding box center [1043, 344] width 29 height 29
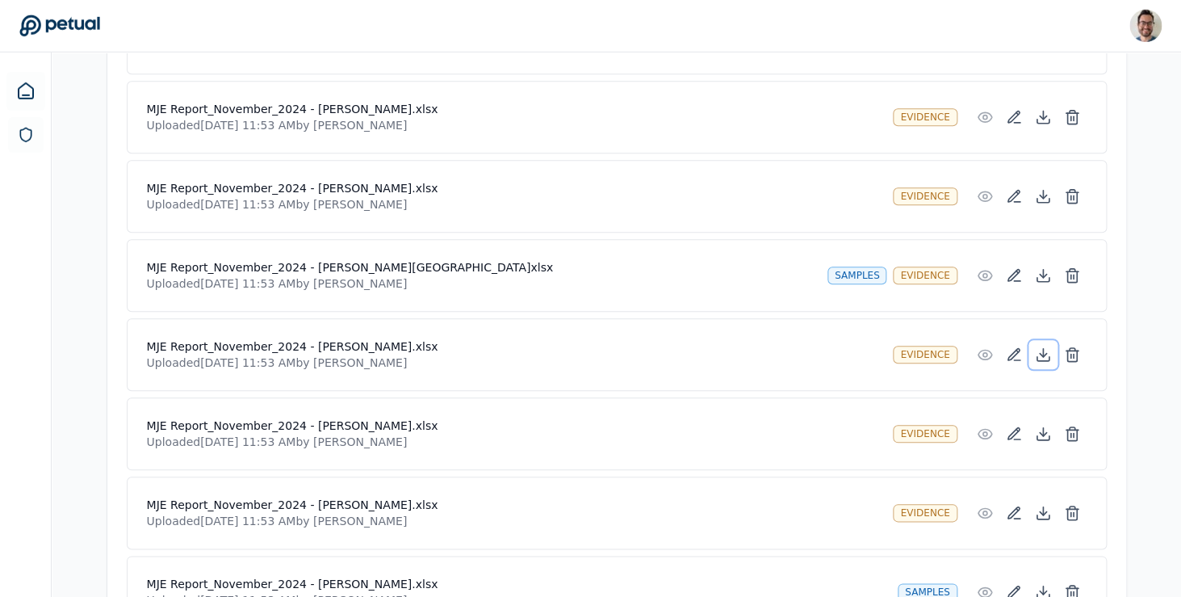
click at [1044, 354] on icon at bounding box center [1043, 354] width 16 height 16
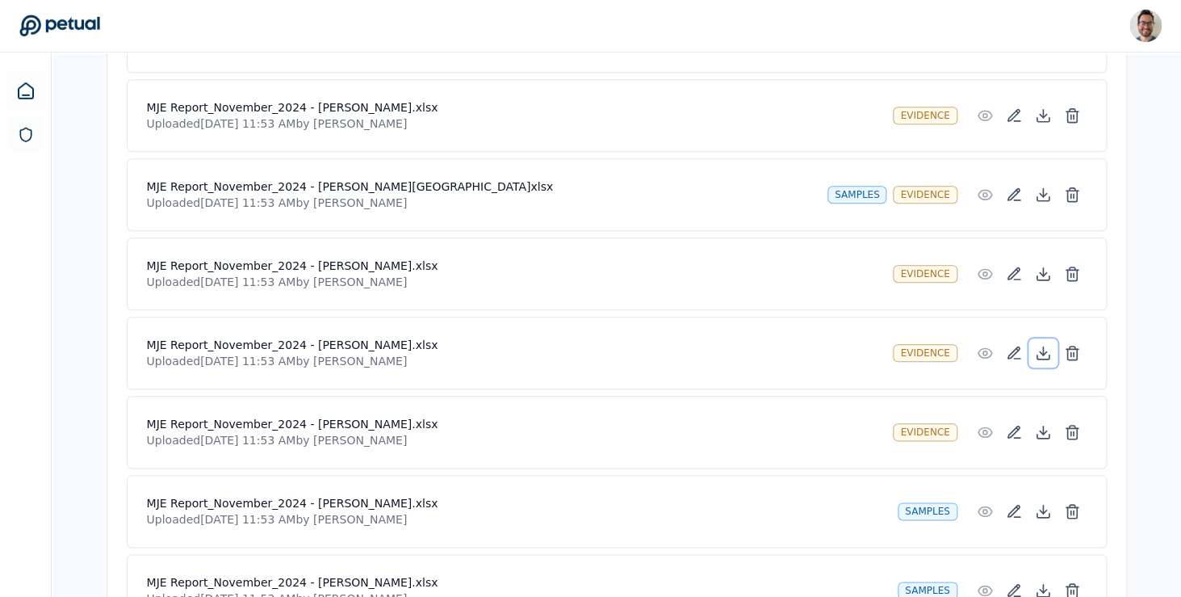
click at [1044, 354] on icon at bounding box center [1042, 352] width 6 height 3
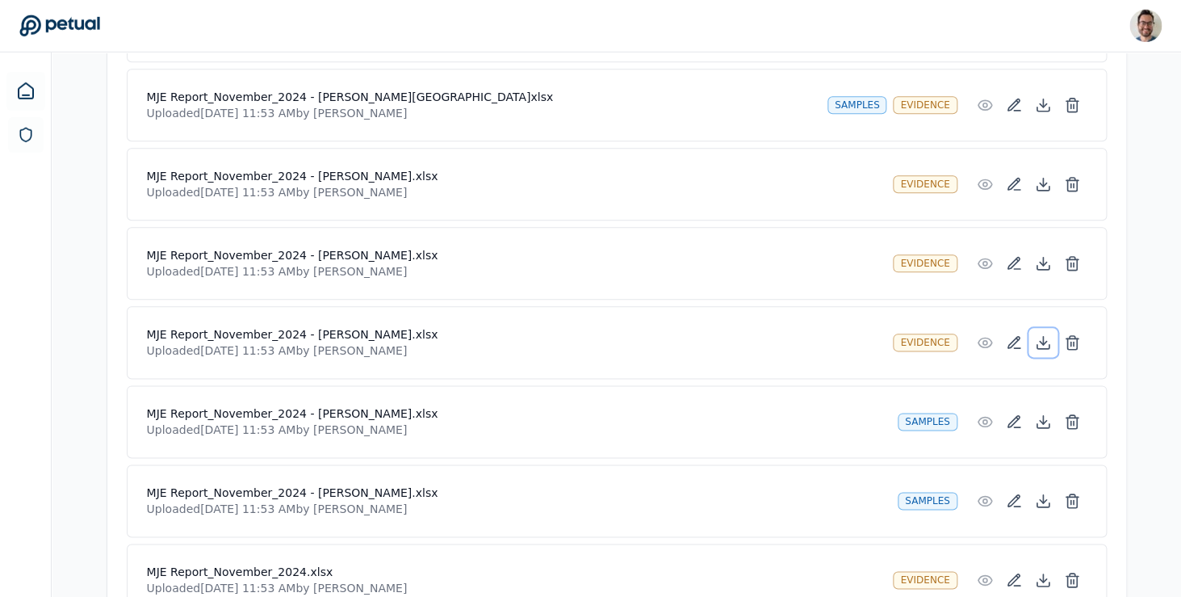
click at [1044, 354] on button at bounding box center [1043, 342] width 29 height 29
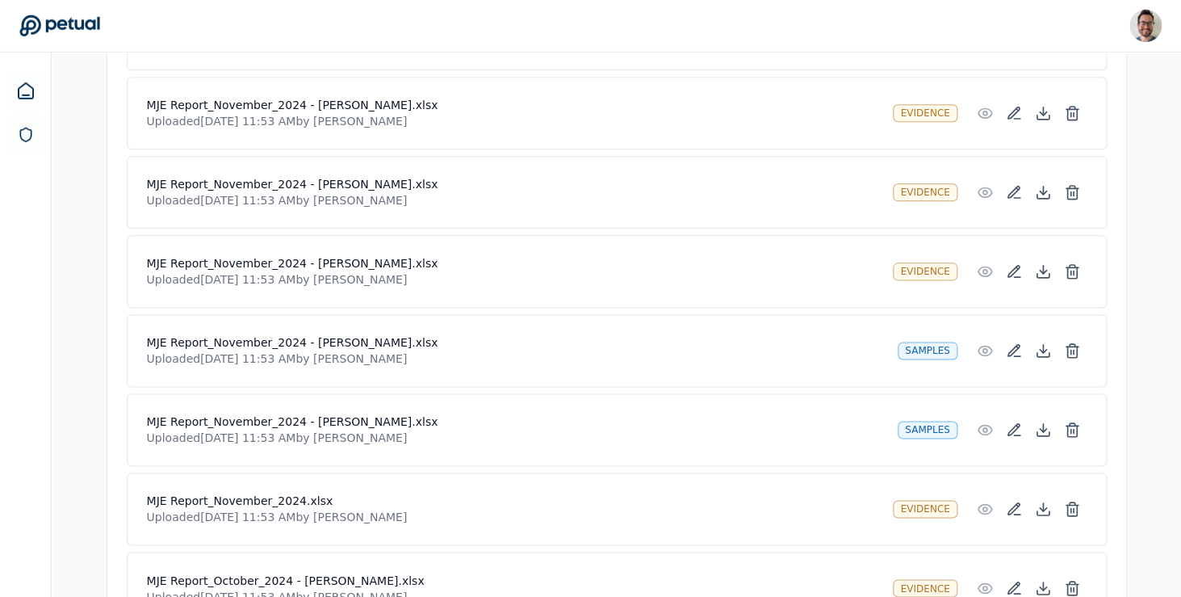
scroll to position [2978, 0]
click at [1044, 354] on icon at bounding box center [1043, 350] width 16 height 16
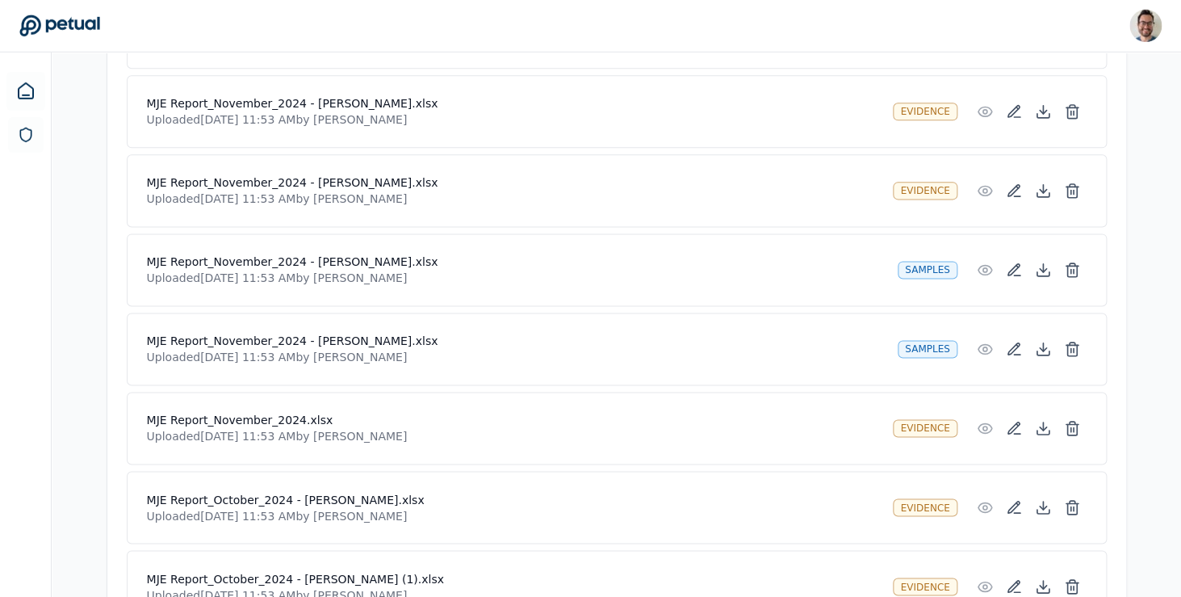
scroll to position [3060, 0]
click at [1046, 350] on icon at bounding box center [1043, 347] width 16 height 16
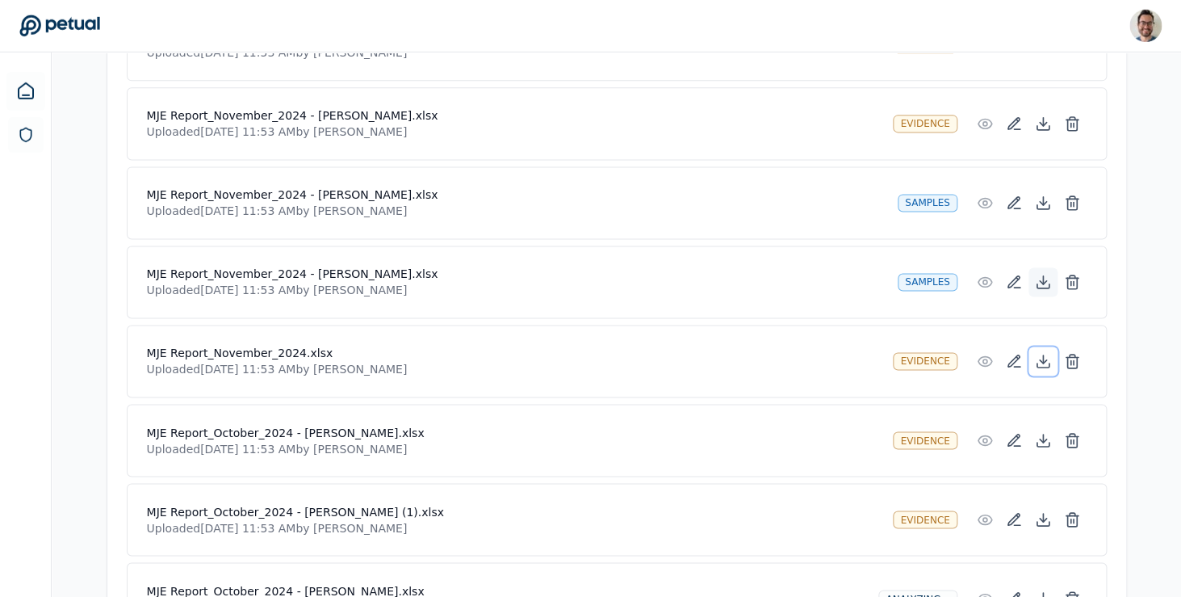
click at [1046, 350] on button at bounding box center [1043, 361] width 29 height 29
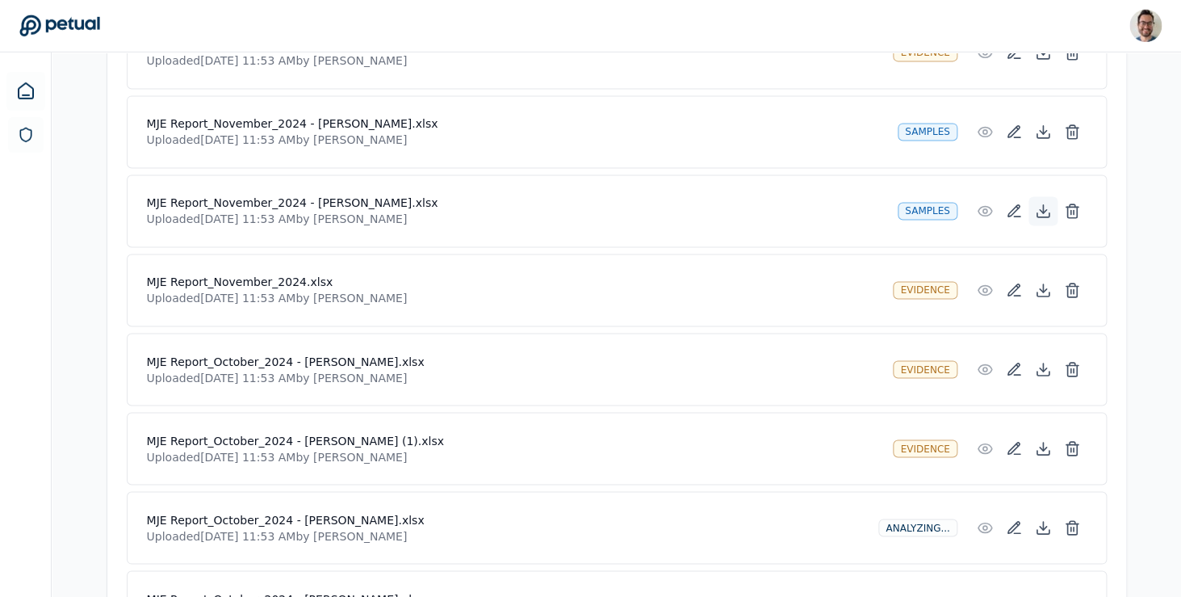
scroll to position [3198, 0]
click at [1041, 370] on icon at bounding box center [1043, 367] width 16 height 16
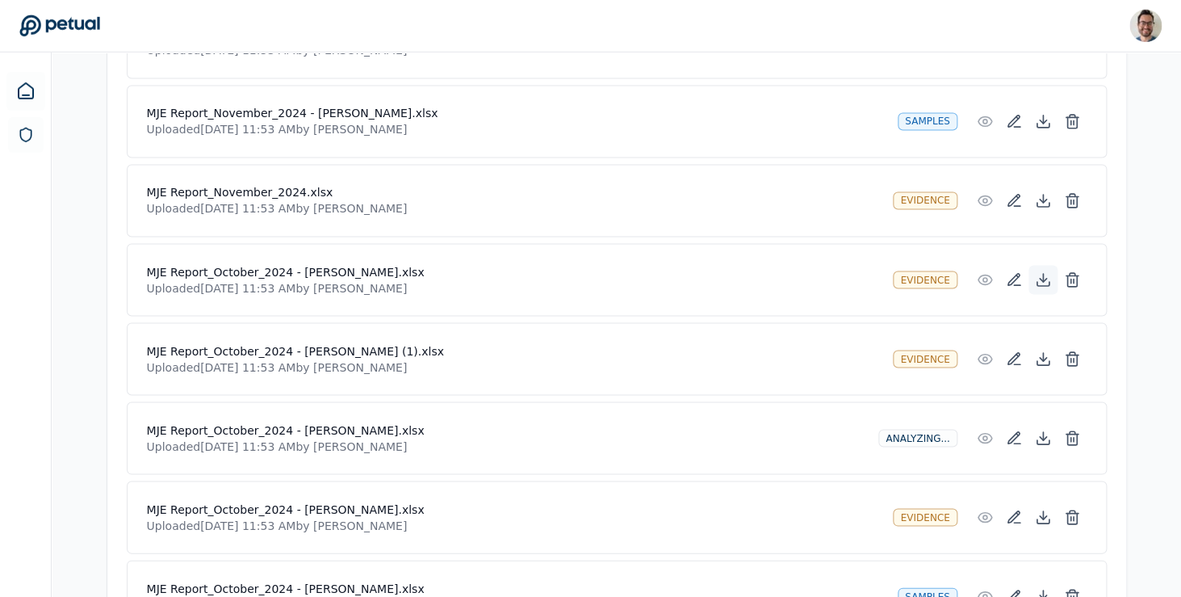
scroll to position [3295, 0]
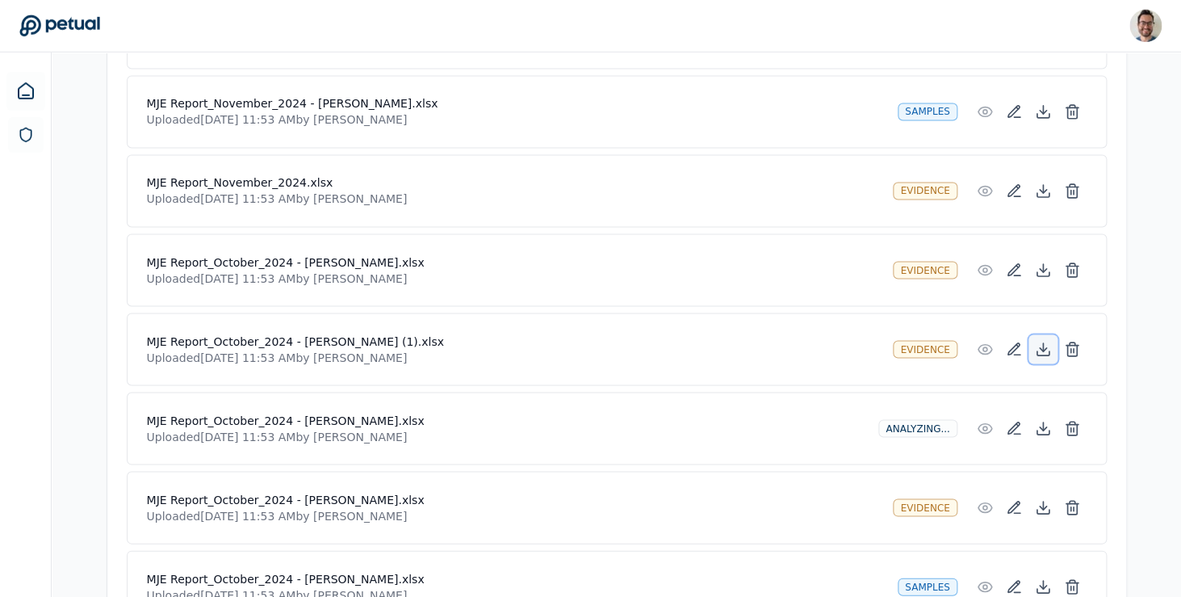
click at [1046, 354] on icon at bounding box center [1043, 350] width 16 height 16
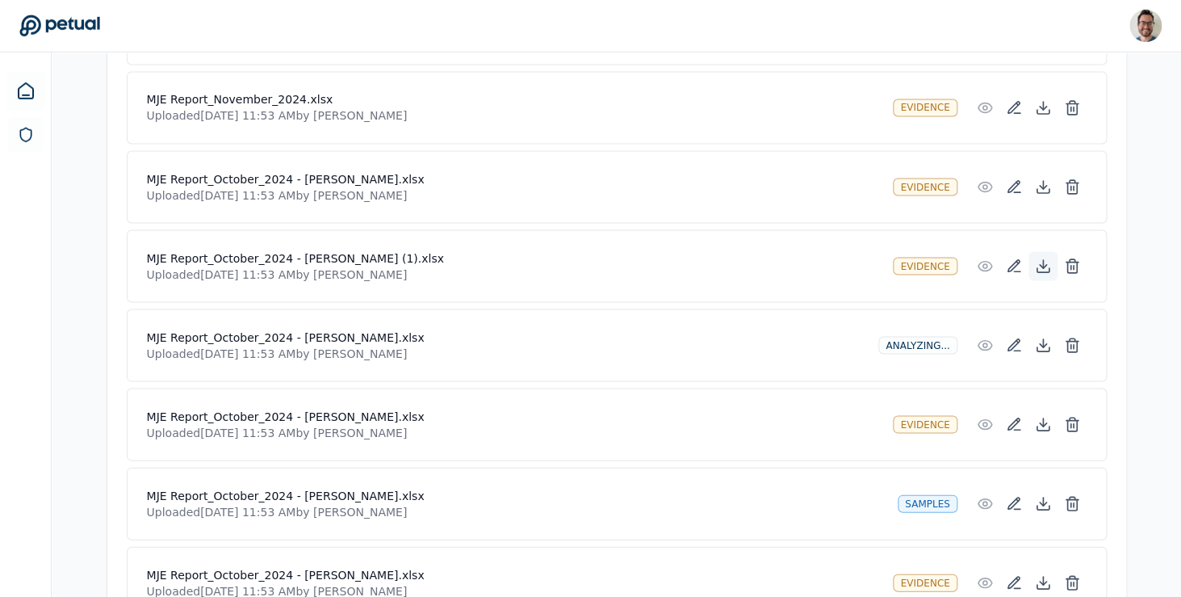
scroll to position [3380, 0]
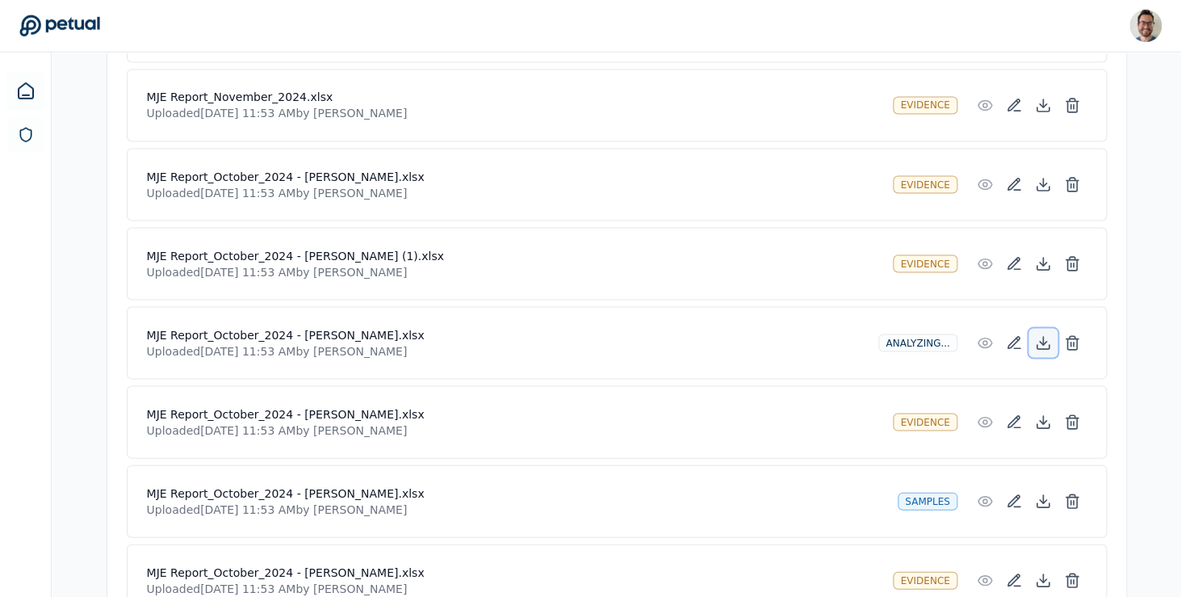
click at [1044, 345] on icon at bounding box center [1042, 343] width 6 height 3
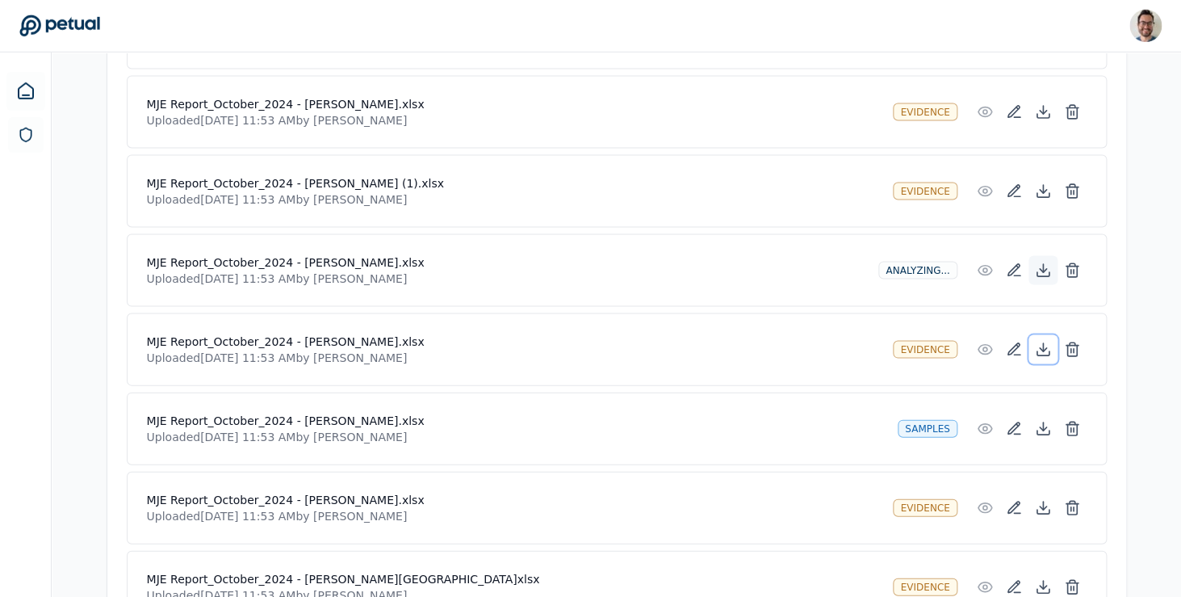
click at [1044, 345] on icon at bounding box center [1043, 350] width 16 height 16
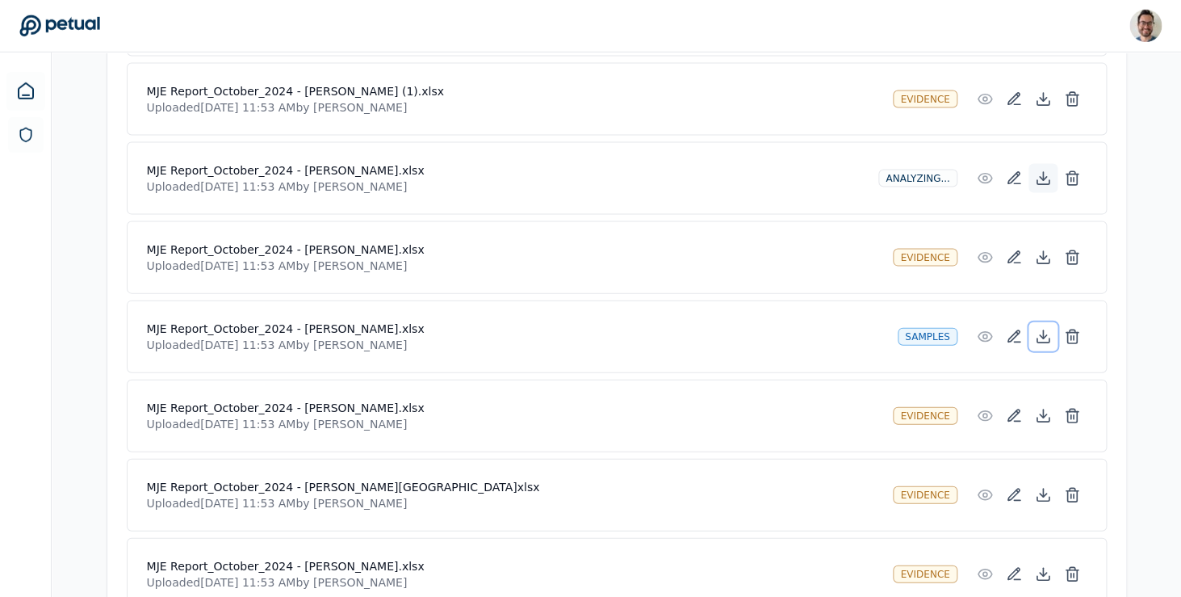
click at [1044, 345] on button at bounding box center [1043, 336] width 29 height 29
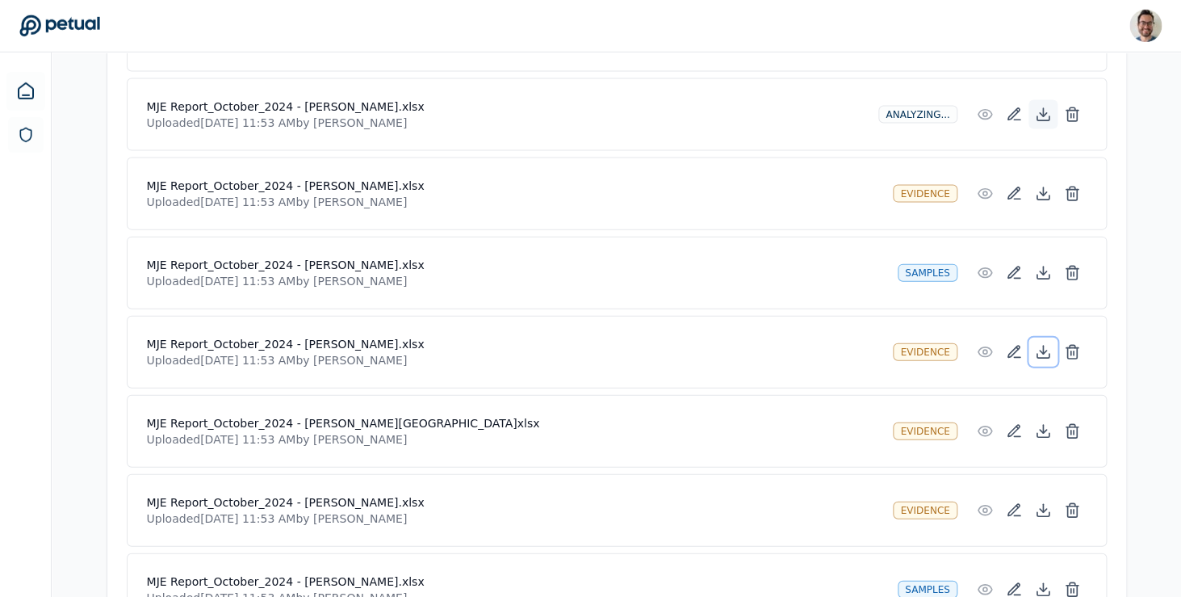
click at [1044, 345] on icon at bounding box center [1043, 352] width 16 height 16
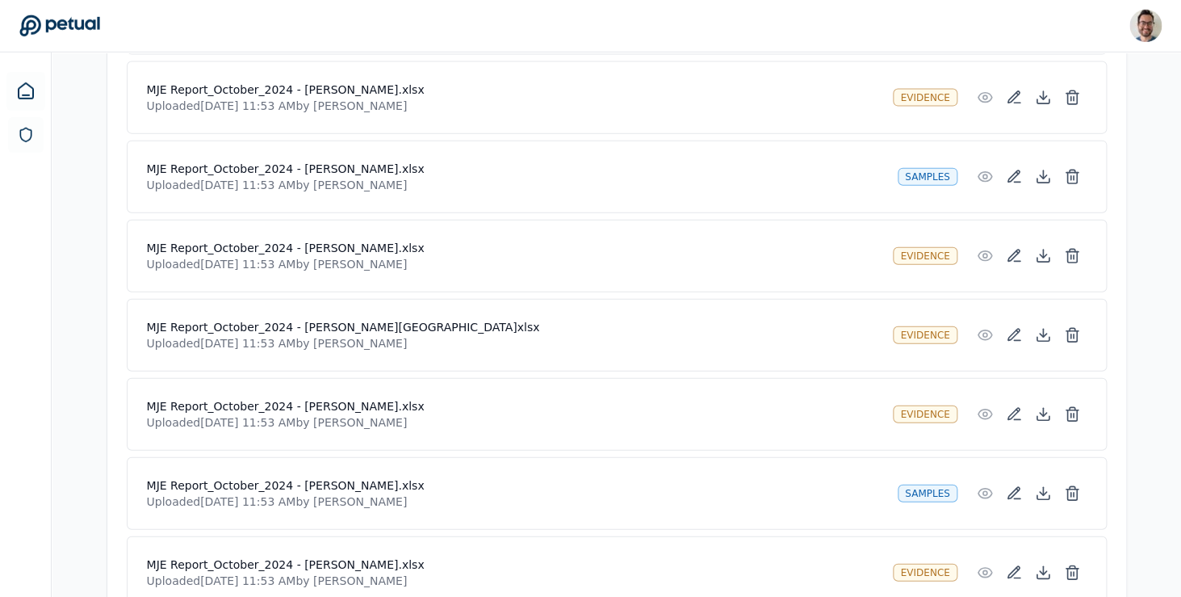
scroll to position [3707, 0]
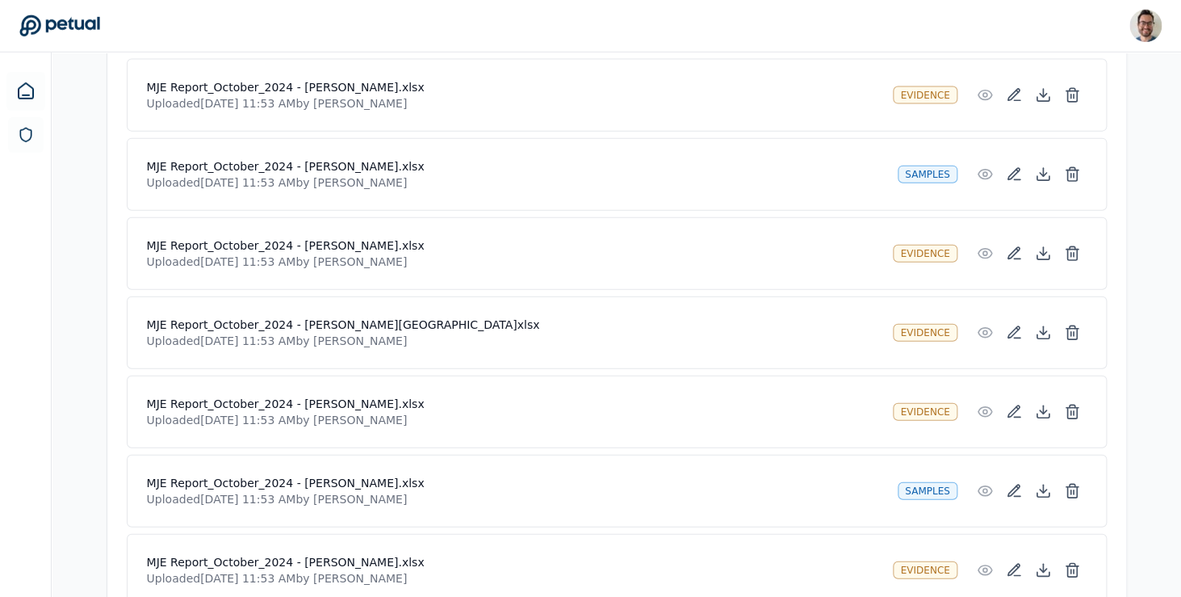
click at [1046, 349] on div "MJE Report_October_2024 - [PERSON_NAME][GEOGRAPHIC_DATA]xlsx Uploaded [DATE] 11…" at bounding box center [617, 332] width 940 height 32
click at [1042, 338] on icon at bounding box center [1043, 337] width 12 height 4
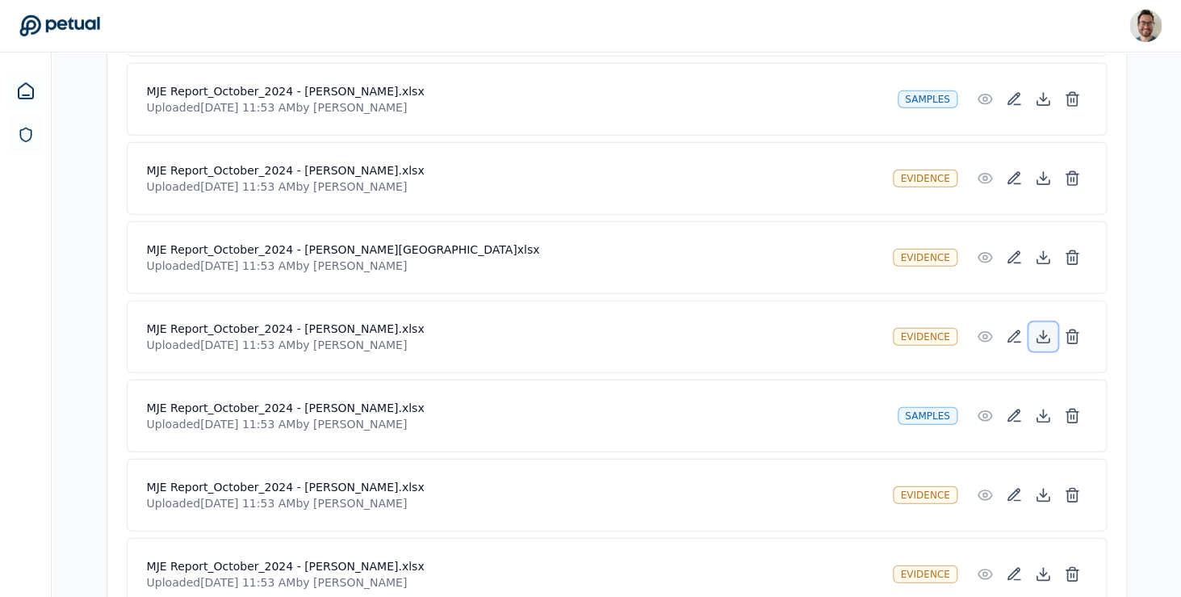
click at [1043, 338] on icon at bounding box center [1042, 336] width 6 height 3
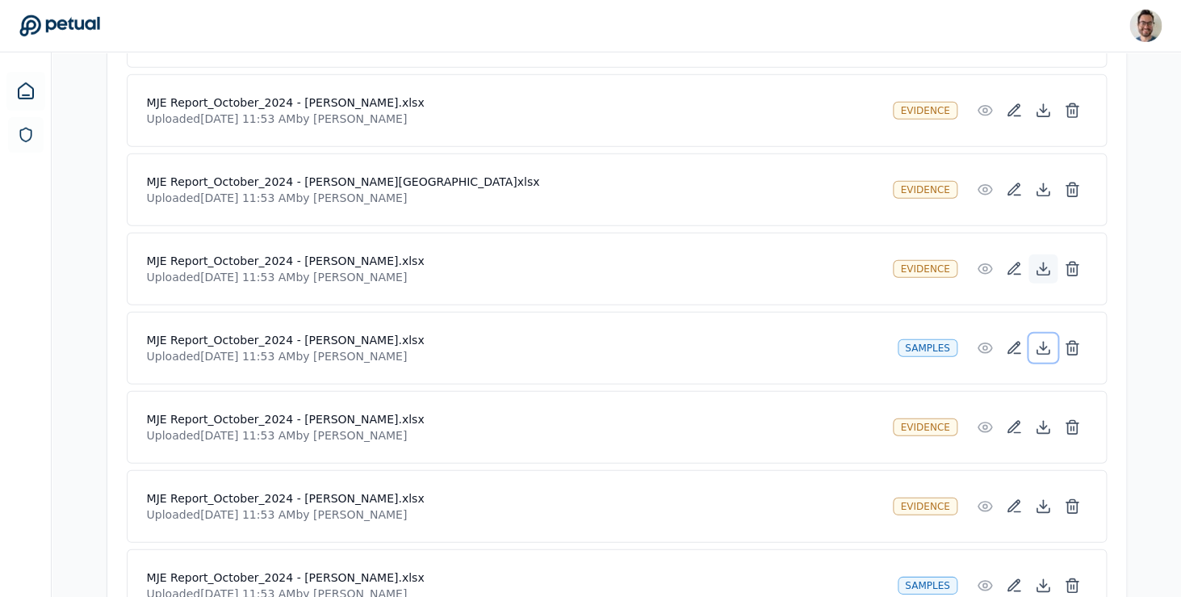
click at [1043, 338] on button at bounding box center [1043, 347] width 29 height 29
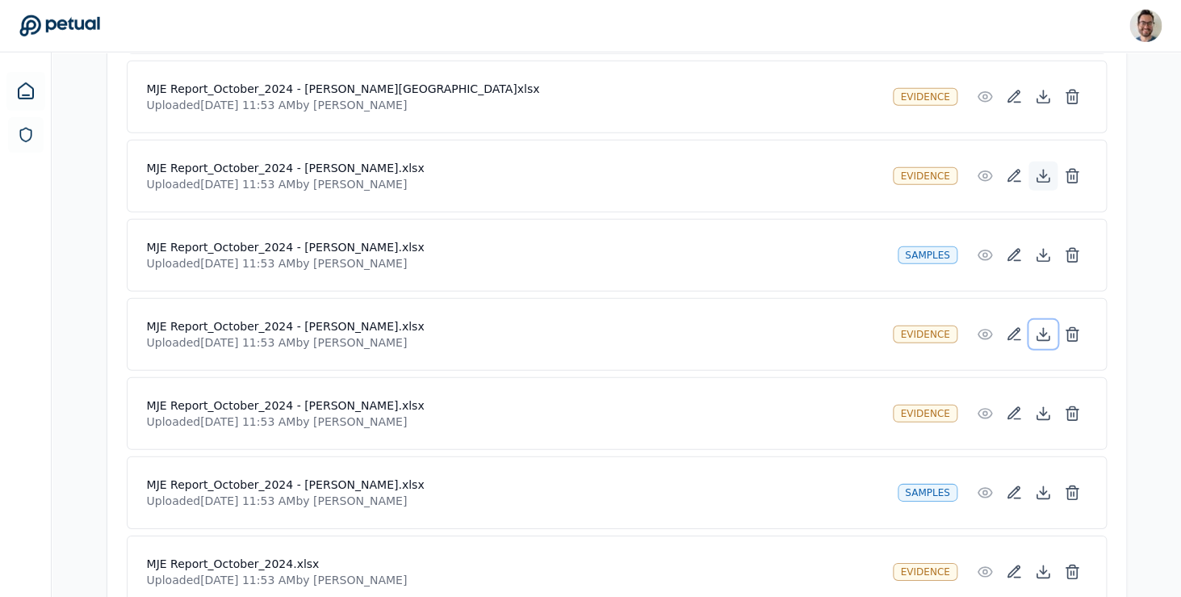
click at [1043, 338] on icon at bounding box center [1043, 334] width 16 height 16
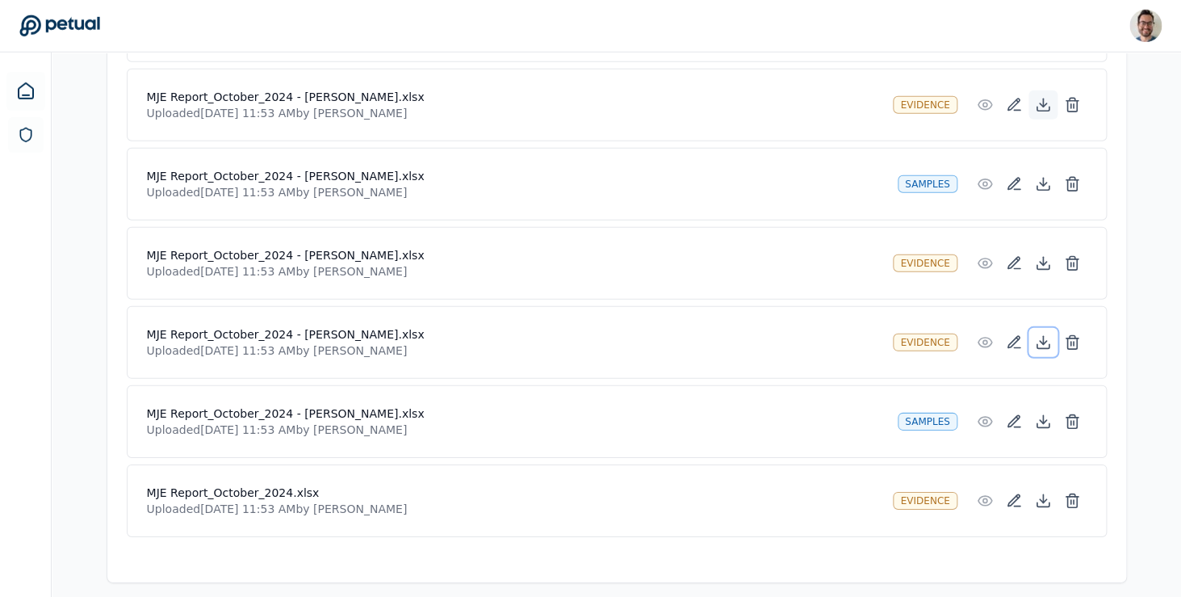
click at [1043, 338] on icon at bounding box center [1043, 341] width 0 height 8
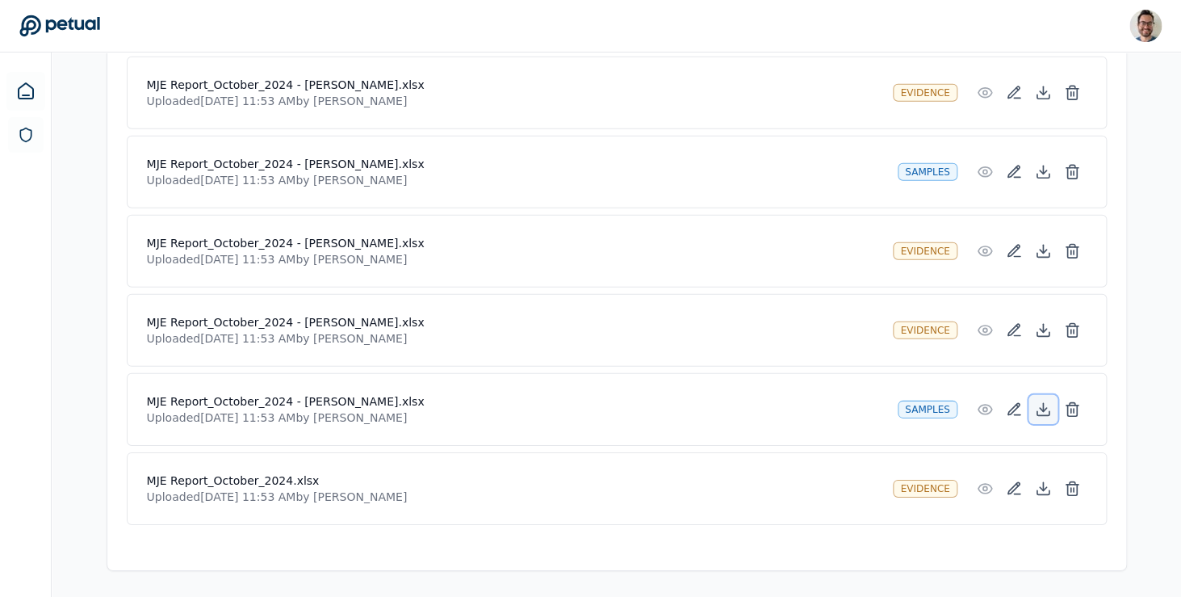
click at [1047, 410] on icon at bounding box center [1043, 409] width 16 height 16
click at [1039, 491] on icon at bounding box center [1043, 488] width 16 height 16
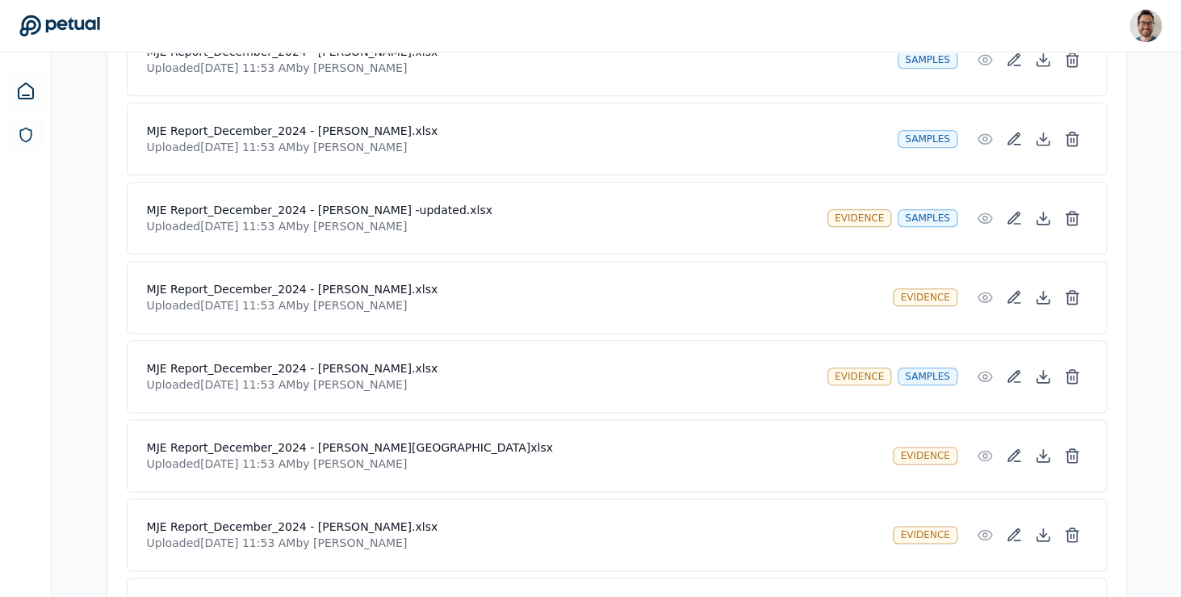
scroll to position [0, 0]
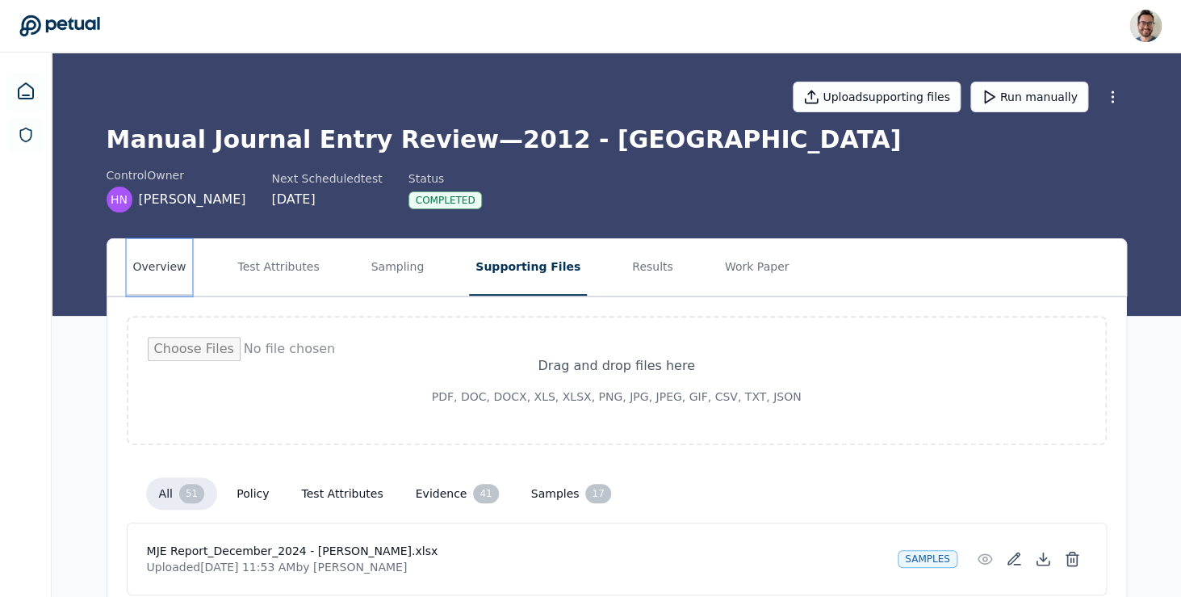
click at [170, 259] on button "Overview" at bounding box center [160, 267] width 66 height 57
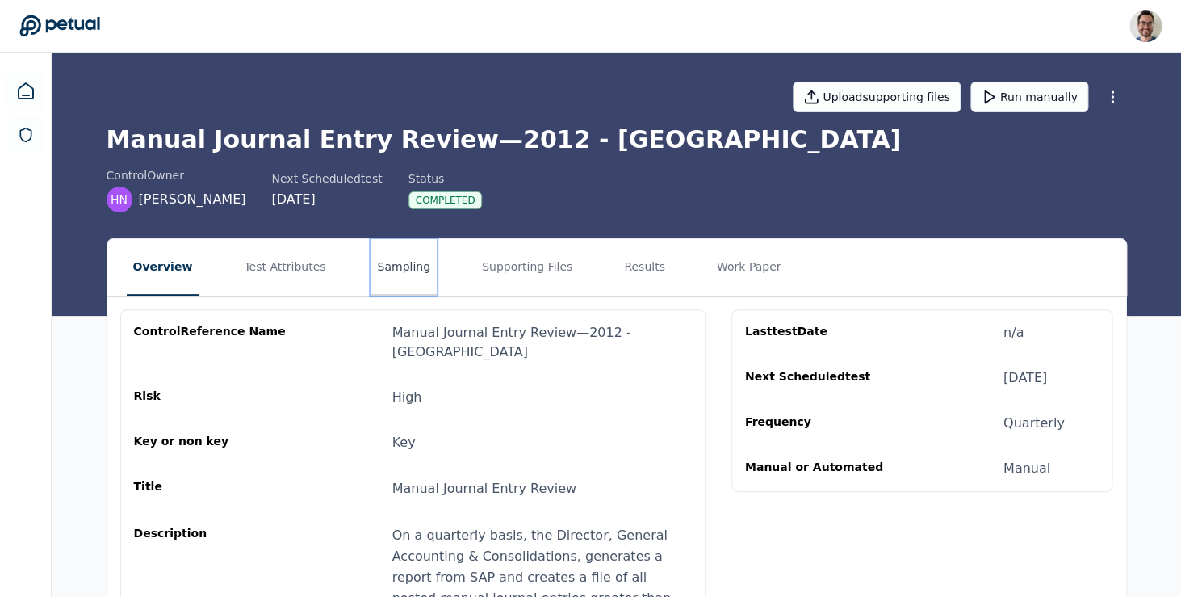
click at [390, 275] on button "Sampling" at bounding box center [404, 267] width 66 height 57
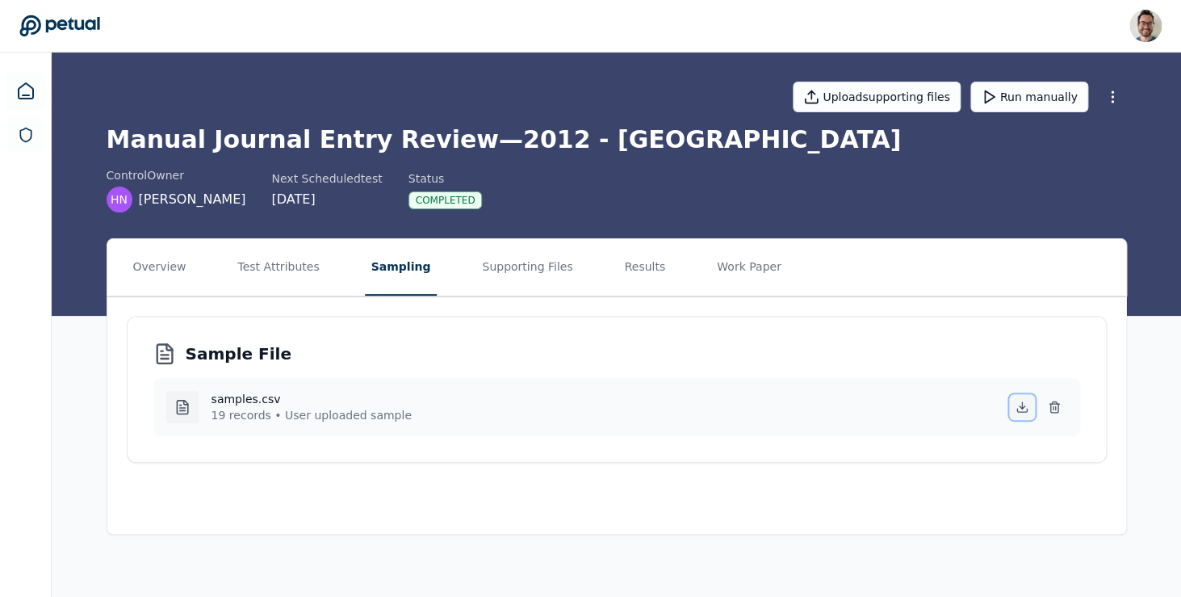
click at [1013, 405] on button at bounding box center [1022, 407] width 26 height 26
click at [173, 250] on button "Overview" at bounding box center [160, 267] width 66 height 57
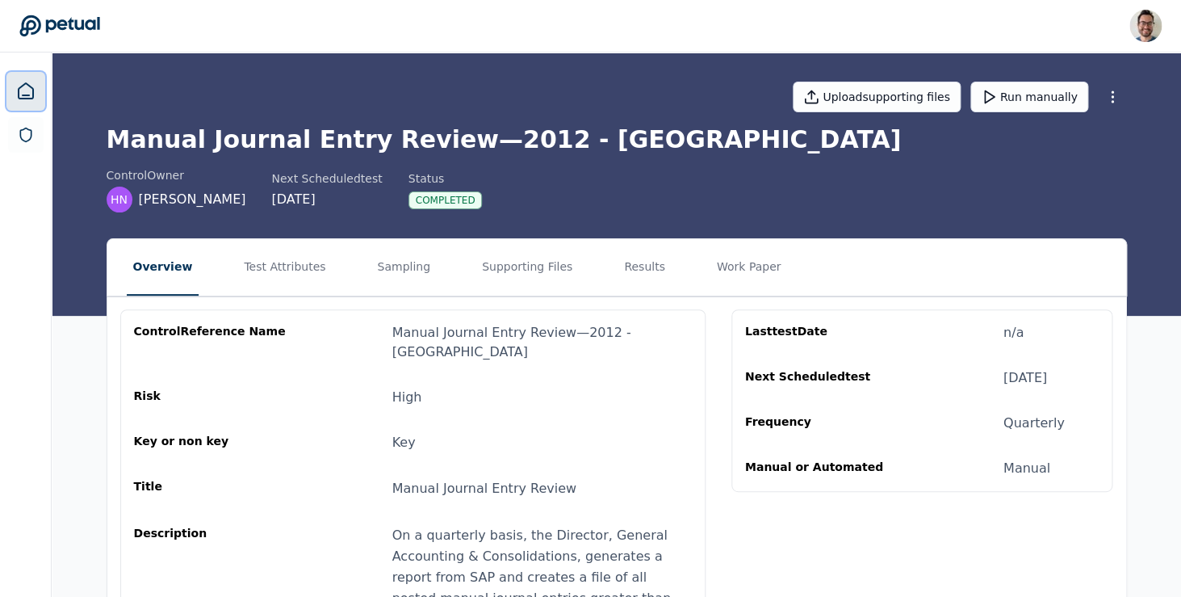
click at [19, 95] on icon at bounding box center [26, 90] width 15 height 15
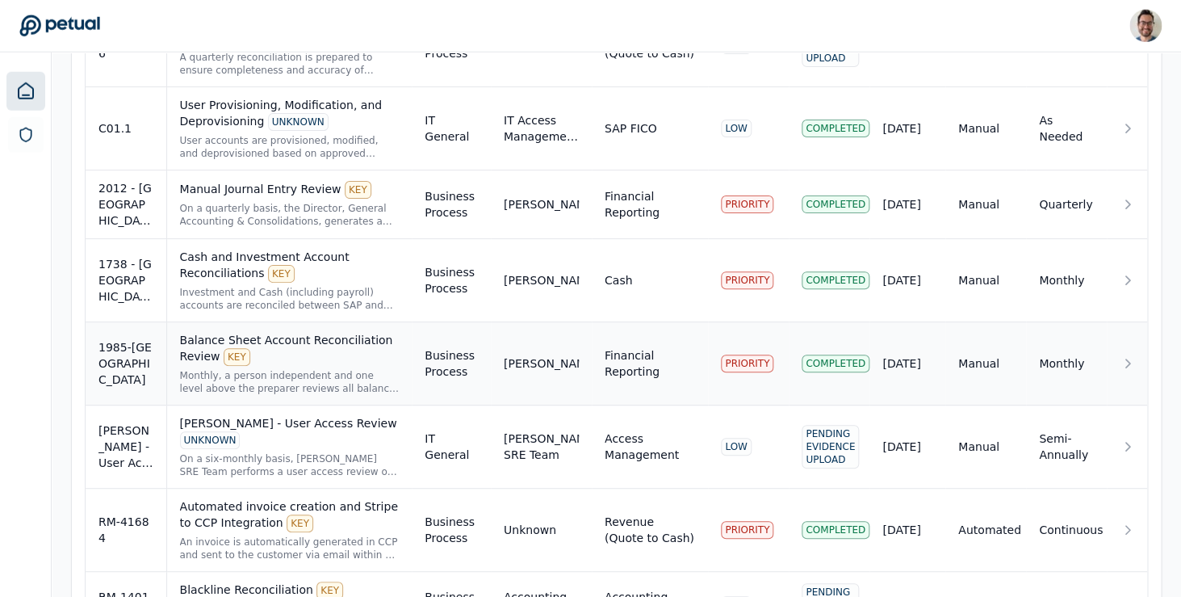
scroll to position [2390, 0]
click at [312, 331] on div "Balance Sheet Account Reconciliation Review KEY" at bounding box center [290, 348] width 220 height 34
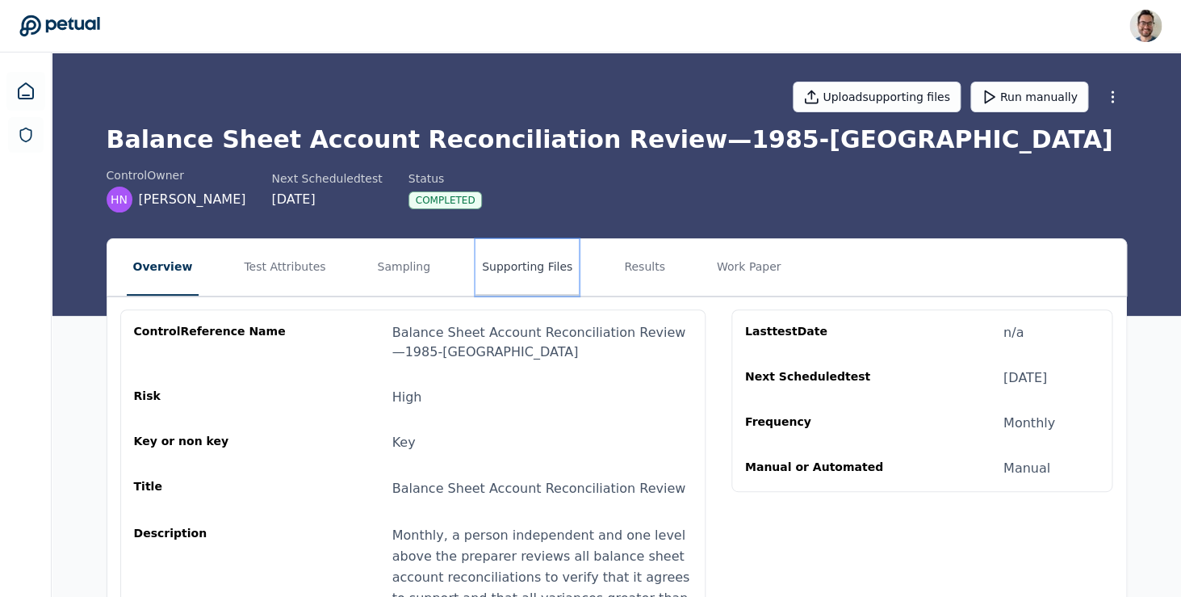
click at [518, 274] on button "Supporting Files" at bounding box center [527, 267] width 103 height 57
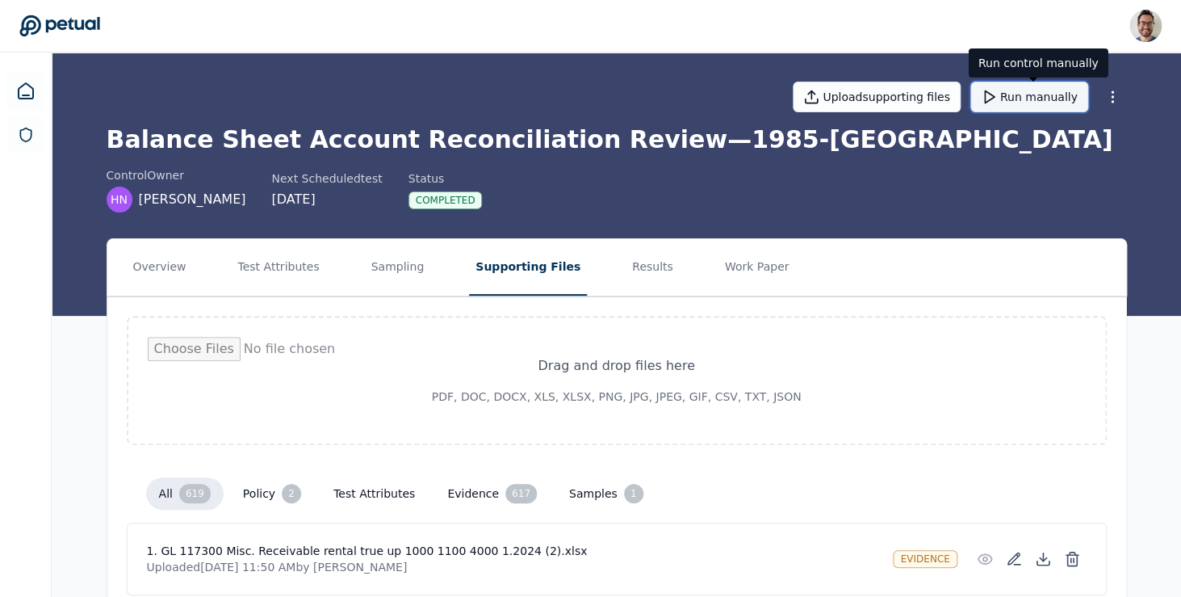
click at [1012, 103] on button "Run manually" at bounding box center [1029, 97] width 118 height 31
click at [897, 231] on div "Upload supporting files Run manually Balance Sheet Account Reconciliation Revie…" at bounding box center [616, 183] width 1129 height 263
click at [932, 400] on input "file" at bounding box center [617, 380] width 938 height 87
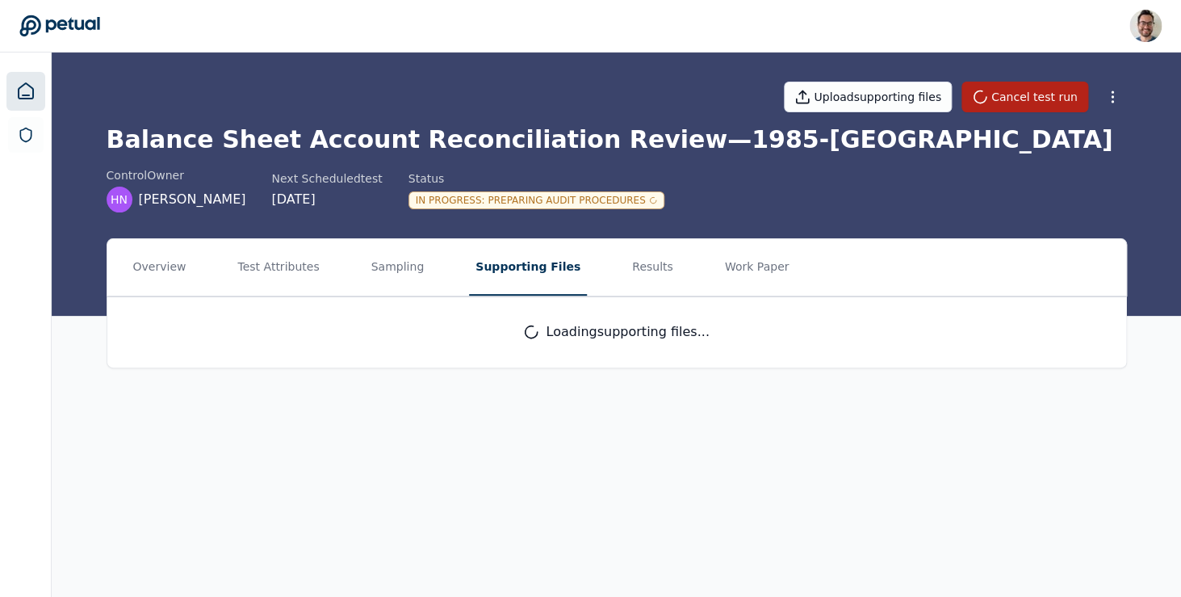
click at [22, 87] on icon at bounding box center [25, 91] width 19 height 19
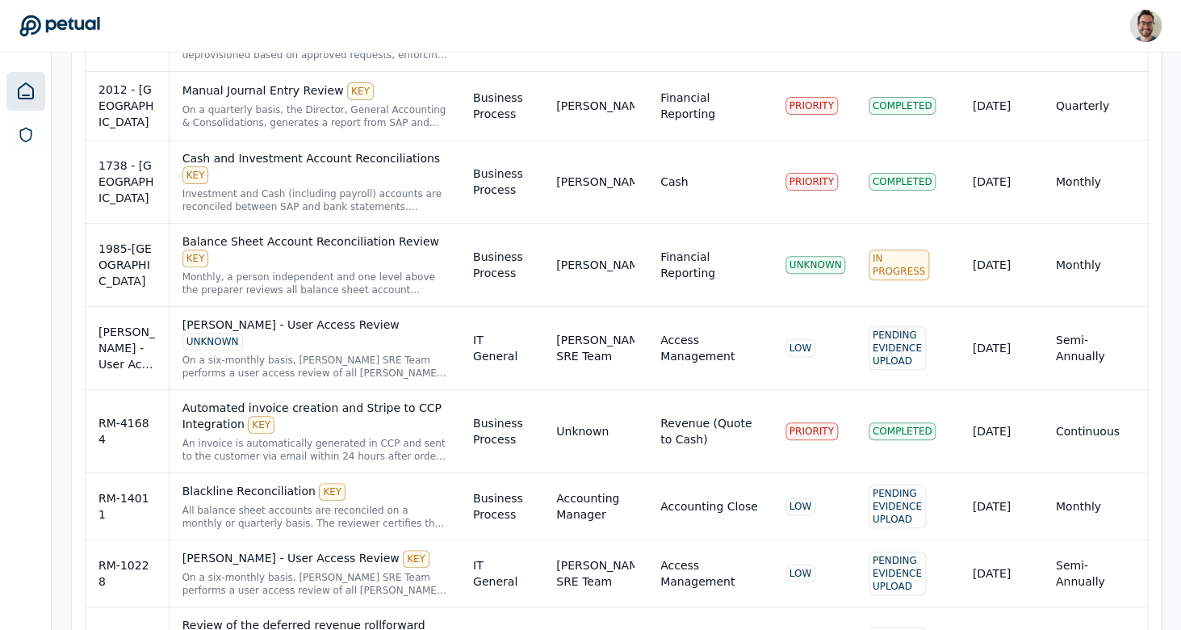
scroll to position [2428, 0]
click at [277, 107] on div "On a quarterly basis, the Director, General Accounting & Consolidations, genera…" at bounding box center [314, 118] width 265 height 26
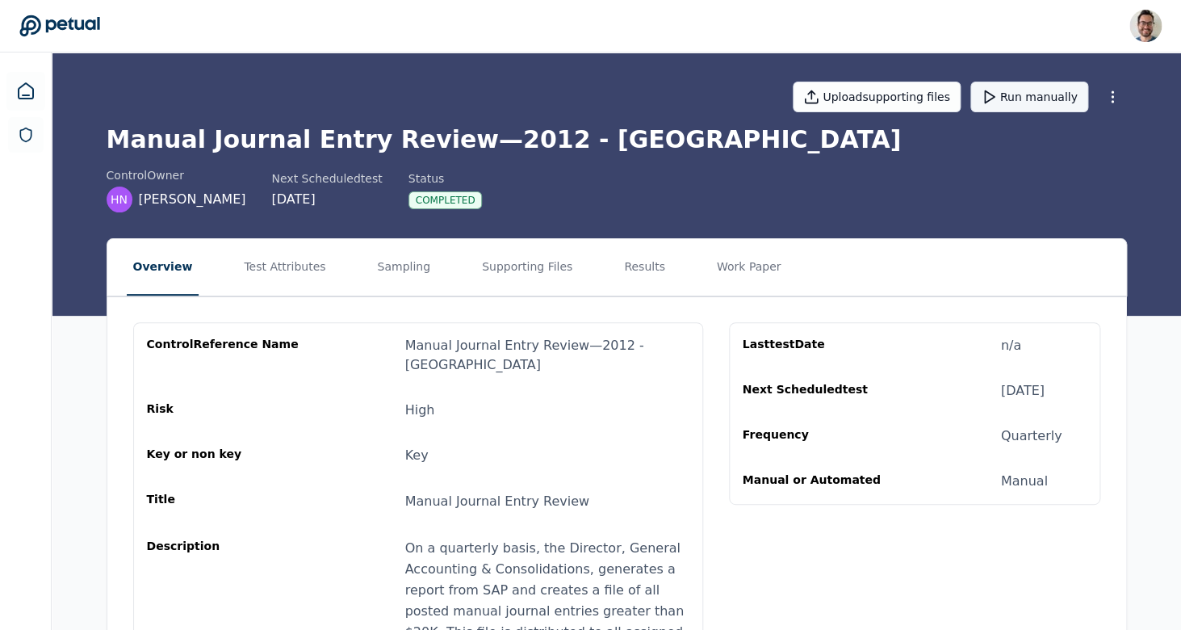
click at [1025, 101] on button "Run manually" at bounding box center [1029, 97] width 118 height 31
click at [270, 258] on button "Test Attributes" at bounding box center [284, 267] width 94 height 57
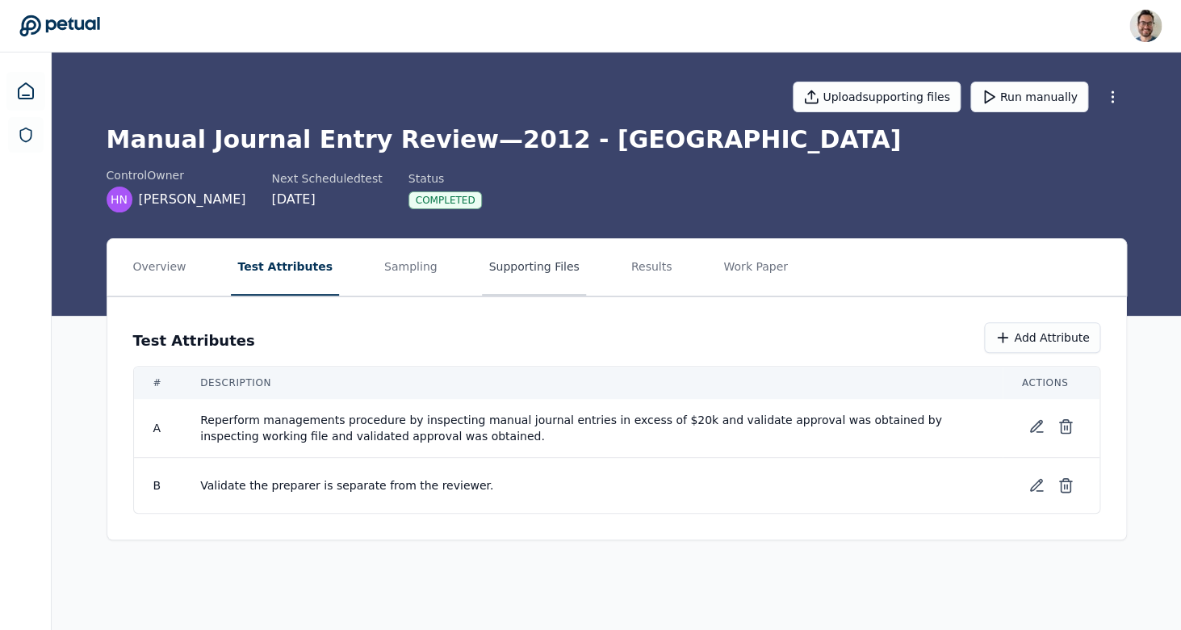
click at [532, 272] on button "Supporting Files" at bounding box center [533, 267] width 103 height 57
